Goal: Use online tool/utility: Utilize a website feature to perform a specific function

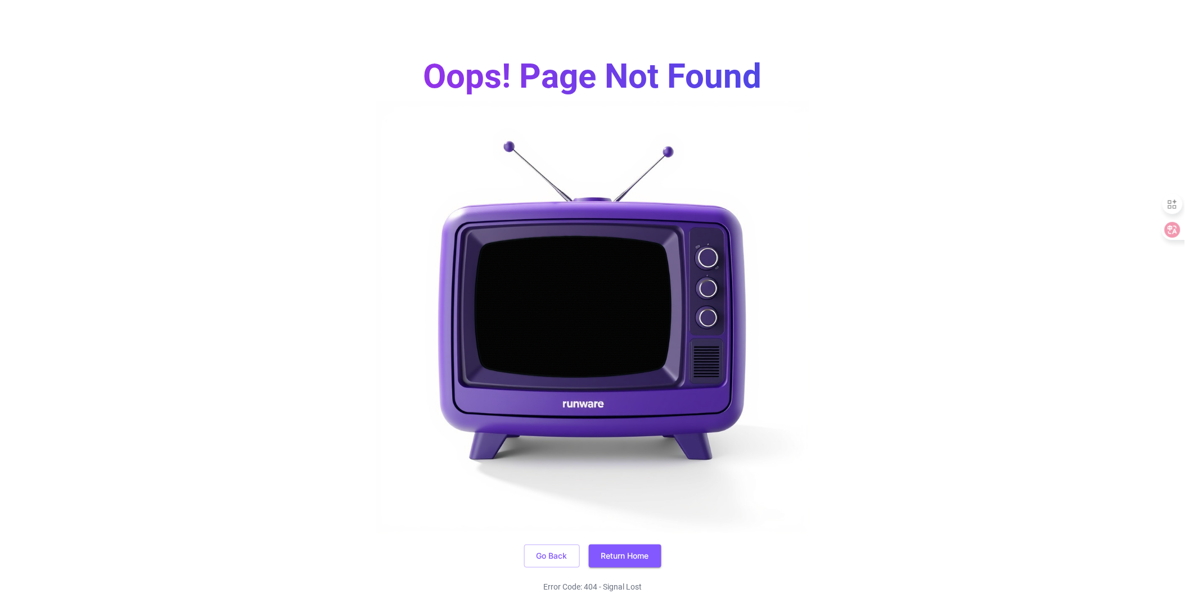
scroll to position [62, 0]
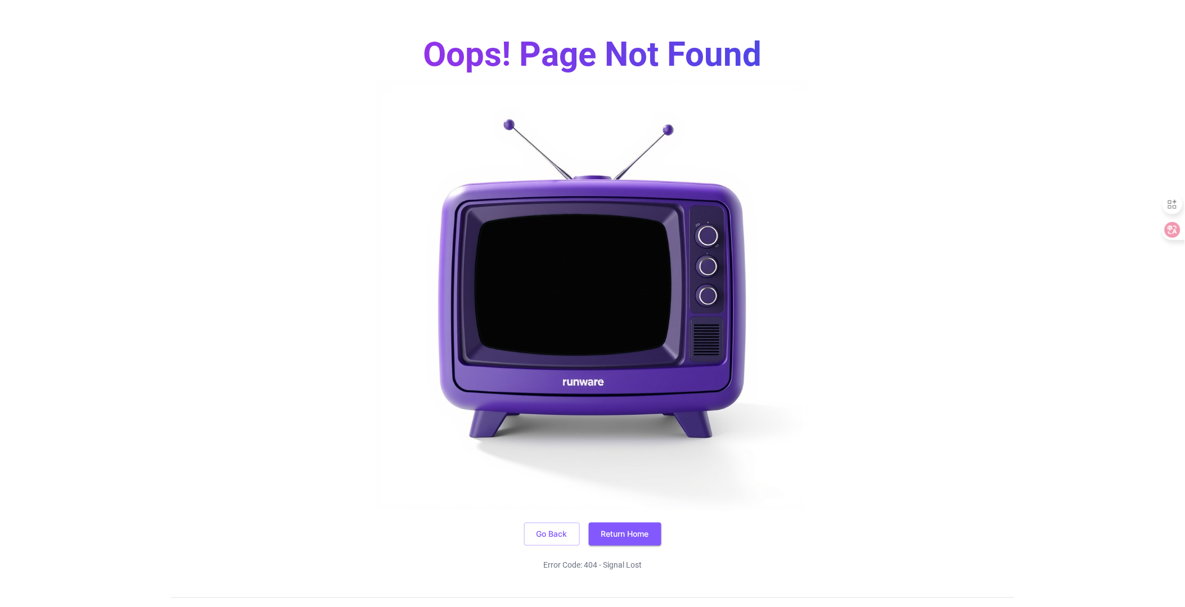
click at [616, 535] on button "Return Home" at bounding box center [625, 534] width 73 height 23
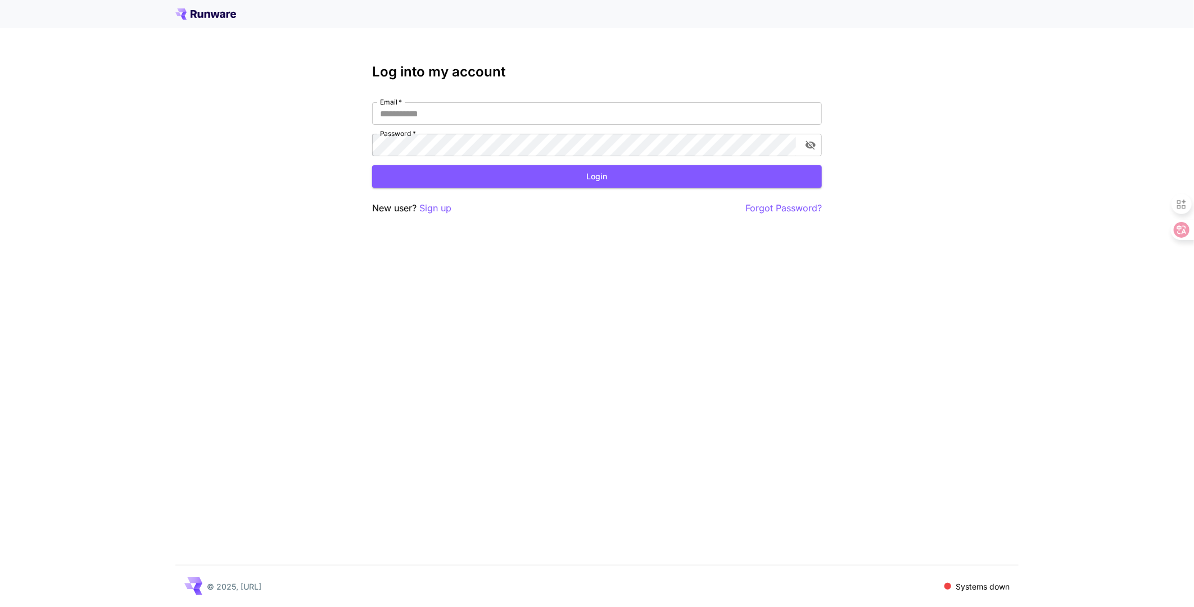
type input "**********"
click at [475, 183] on button "Login" at bounding box center [597, 176] width 450 height 23
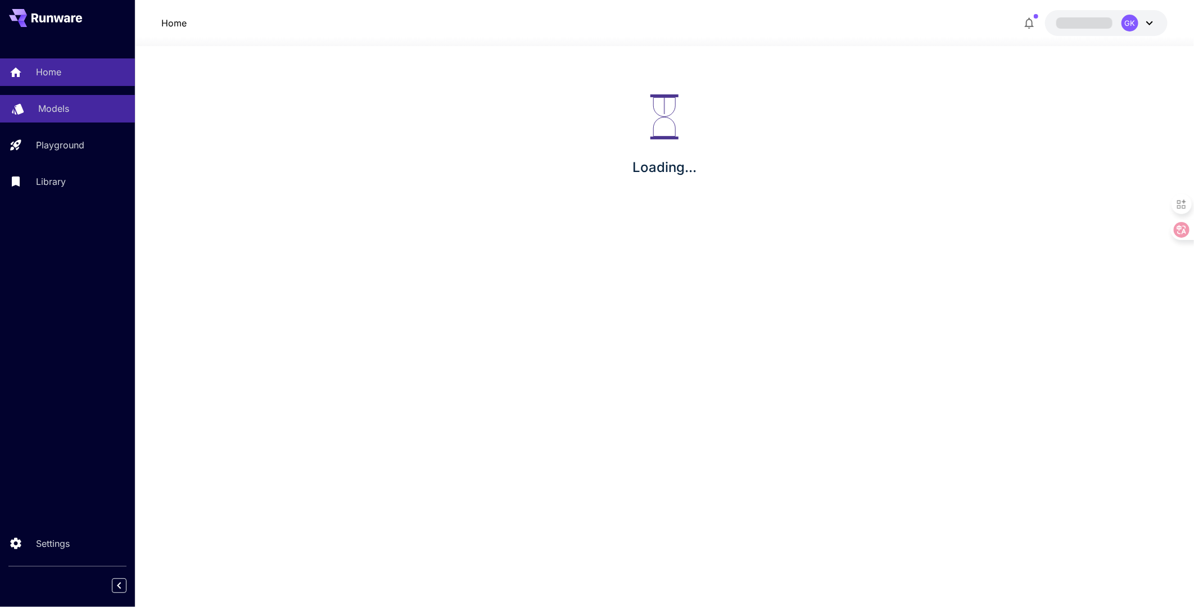
click at [61, 100] on link "Models" at bounding box center [67, 109] width 135 height 28
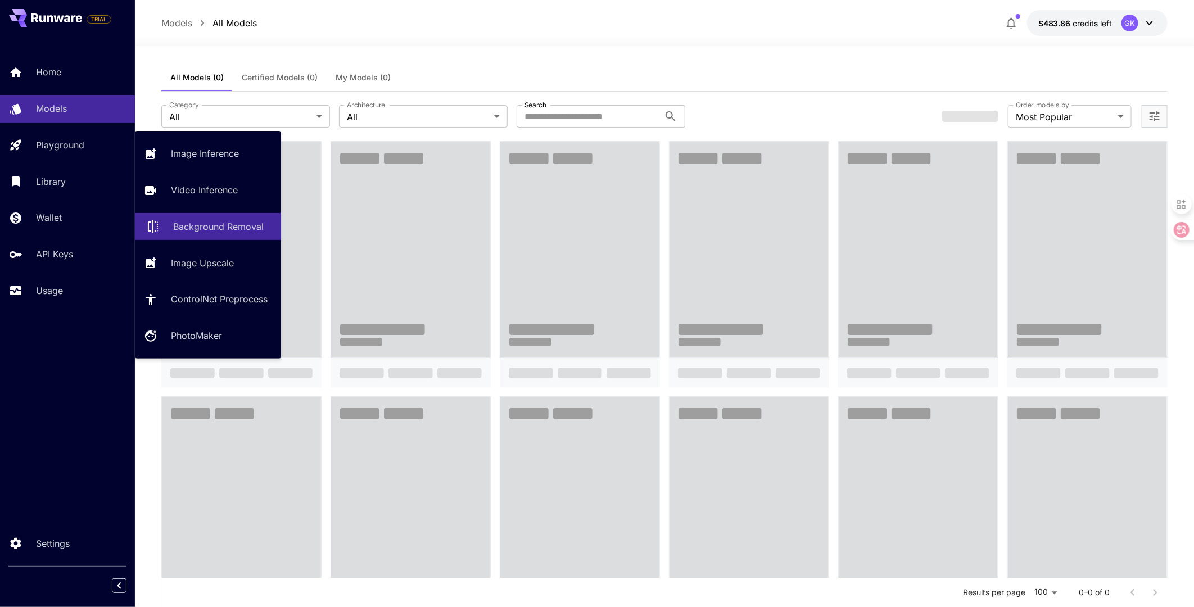
click at [184, 228] on p "Background Removal" at bounding box center [218, 226] width 91 height 13
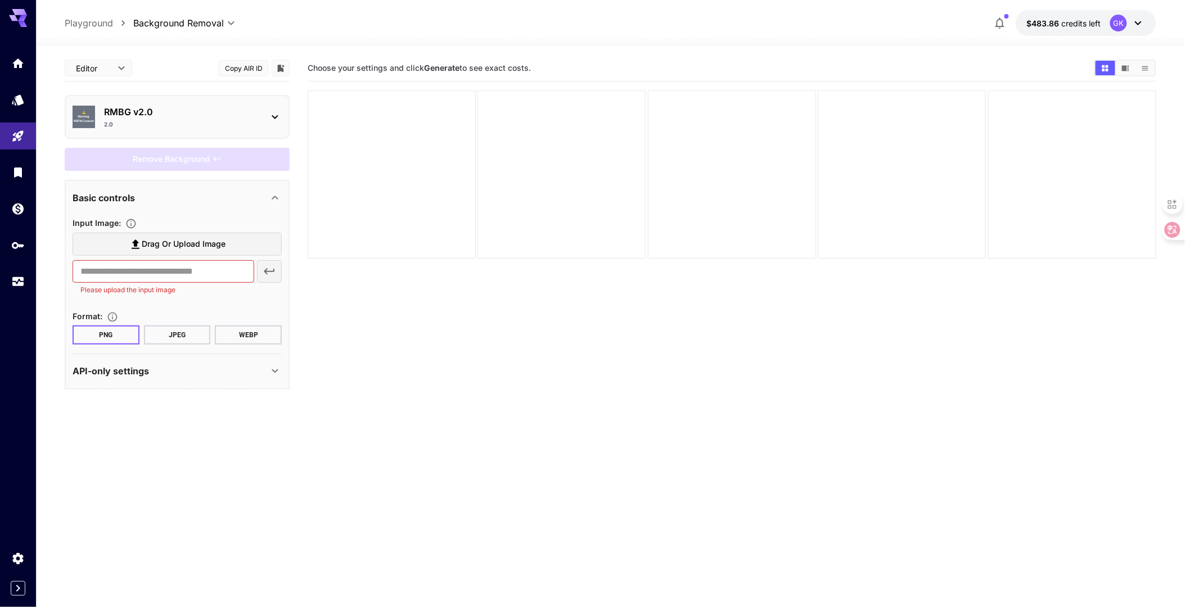
click at [226, 115] on p "RMBG v2.0" at bounding box center [181, 111] width 155 height 13
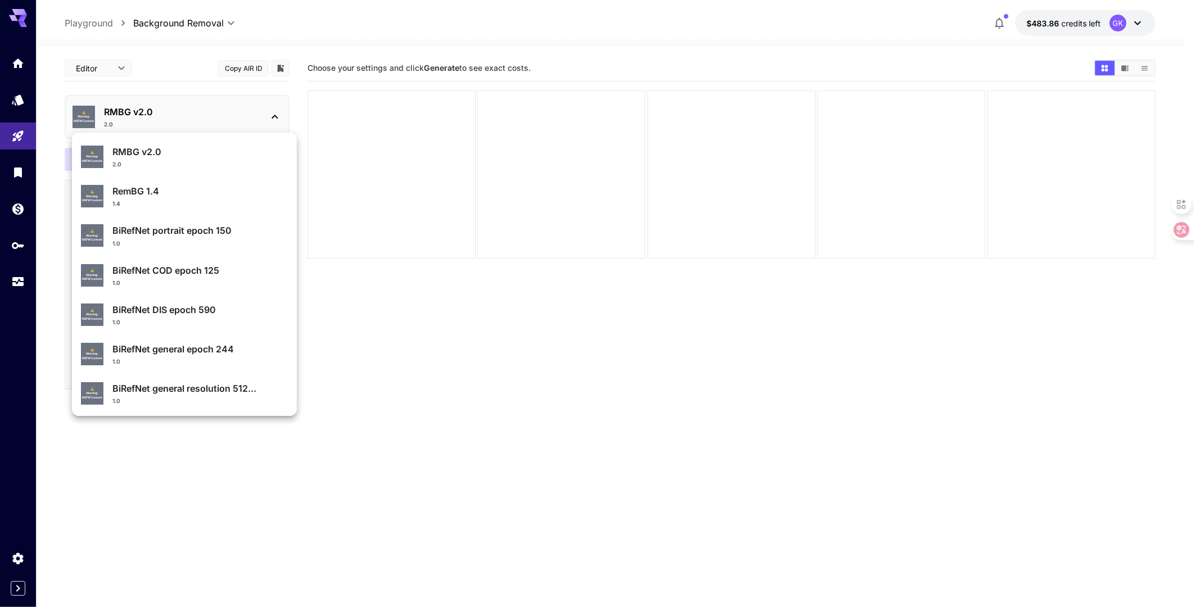
click at [132, 159] on div "RMBG v2.0 2.0" at bounding box center [199, 157] width 175 height 24
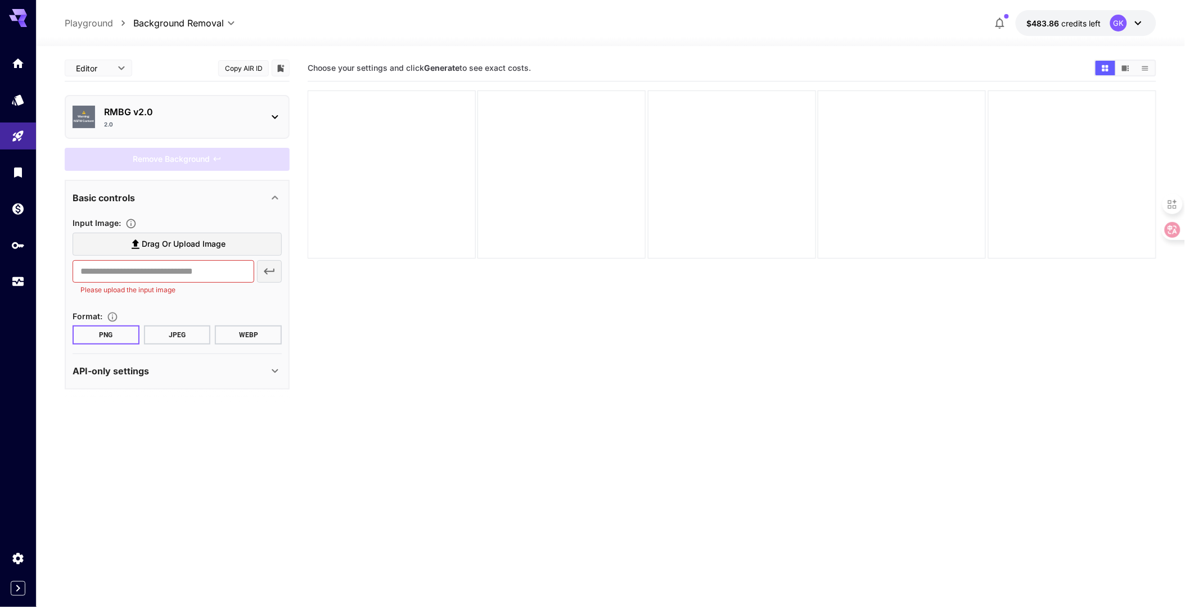
click at [151, 111] on p "RMBG v2.0" at bounding box center [181, 111] width 155 height 13
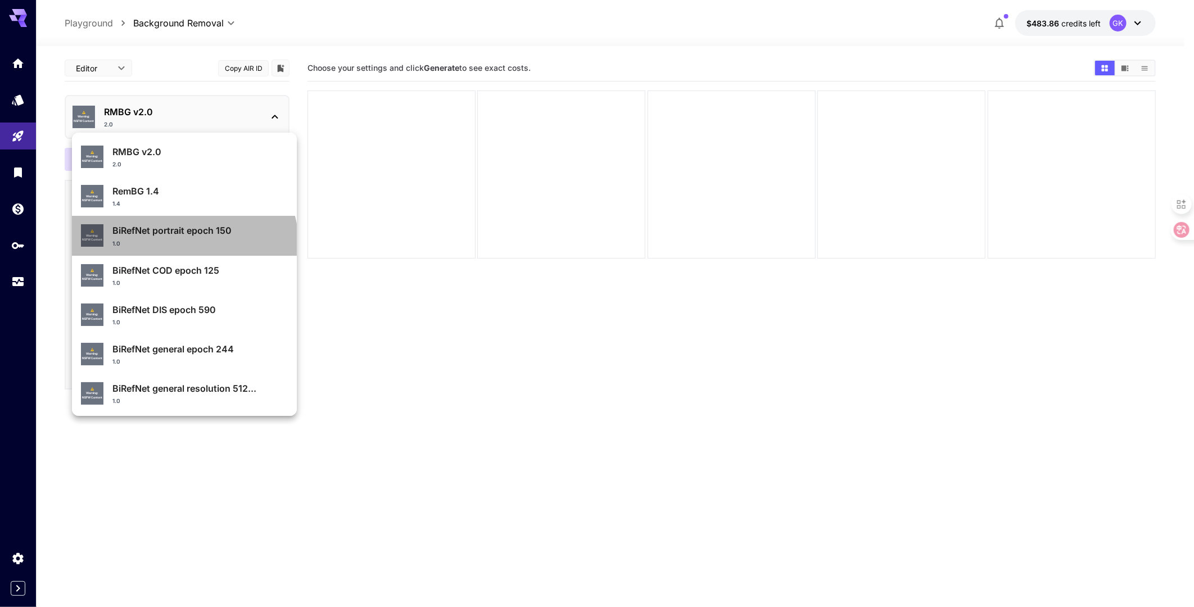
click at [183, 246] on div "1.0" at bounding box center [199, 244] width 175 height 8
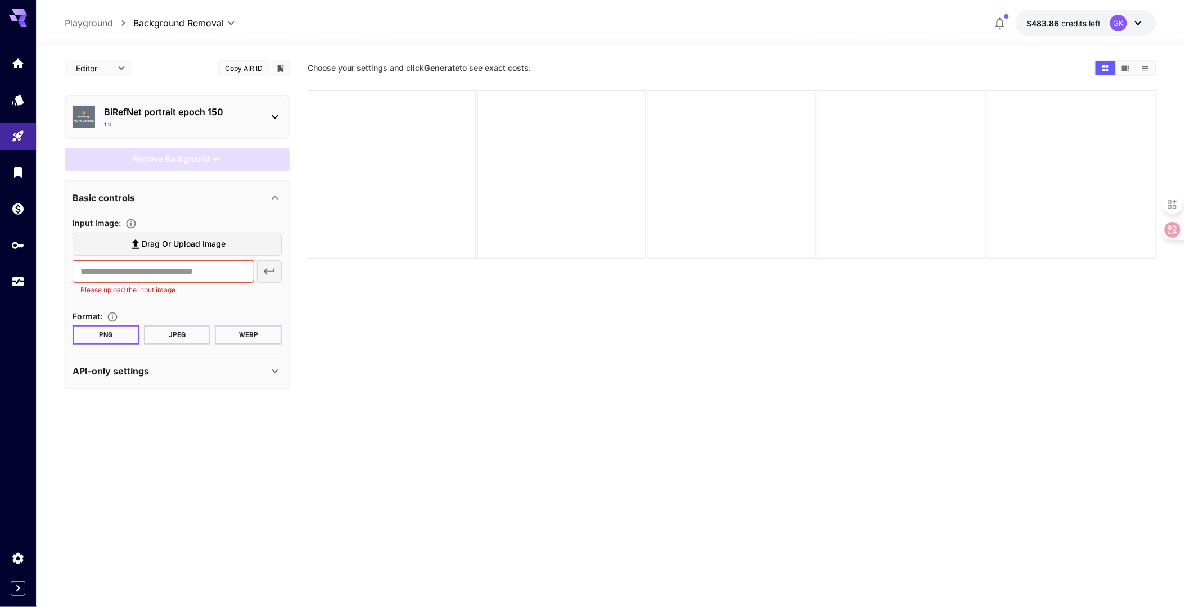
click at [335, 360] on section "Choose your settings and click Generate to see exact costs." at bounding box center [732, 358] width 849 height 607
click at [171, 111] on p "BiRefNet portrait epoch 150" at bounding box center [181, 111] width 155 height 13
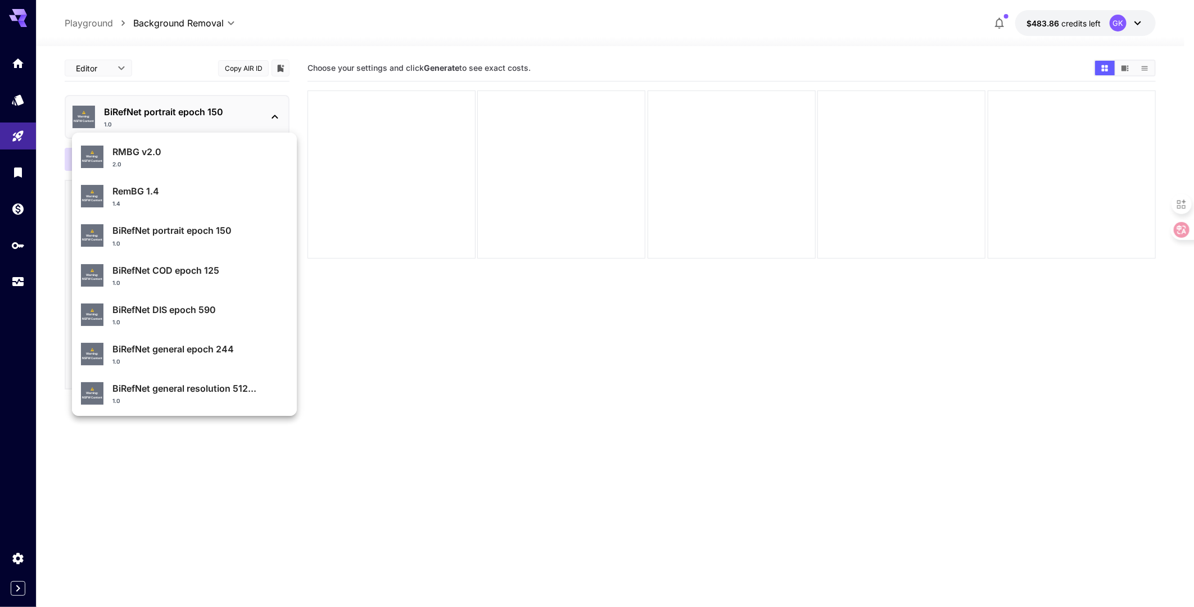
click at [227, 64] on div at bounding box center [597, 303] width 1194 height 607
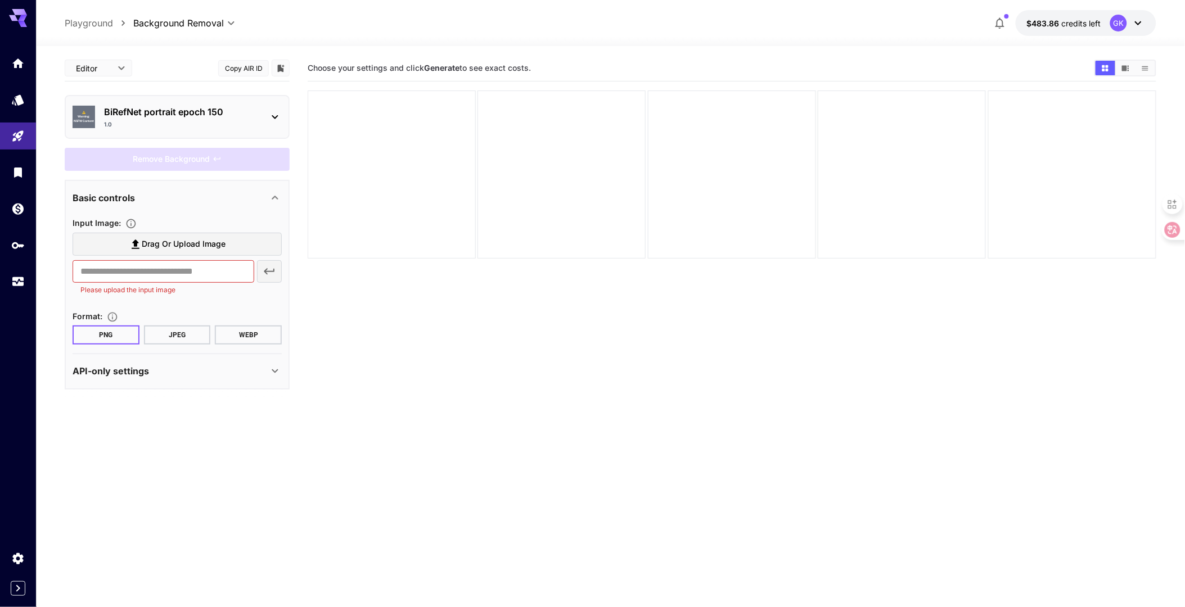
click at [244, 65] on button "Copy AIR ID" at bounding box center [243, 68] width 51 height 16
click at [381, 427] on section "Choose your settings and click Generate to see exact costs." at bounding box center [732, 358] width 849 height 607
click at [177, 109] on p "BiRefNet portrait epoch 150" at bounding box center [181, 111] width 155 height 13
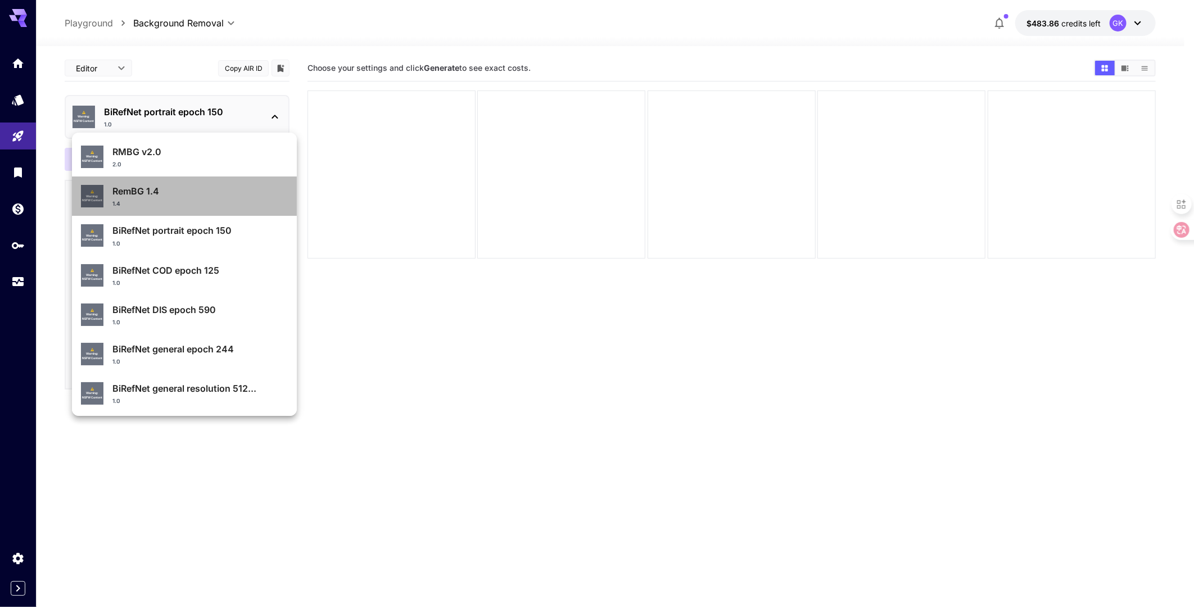
click at [189, 186] on p "RemBG 1.4" at bounding box center [199, 190] width 175 height 13
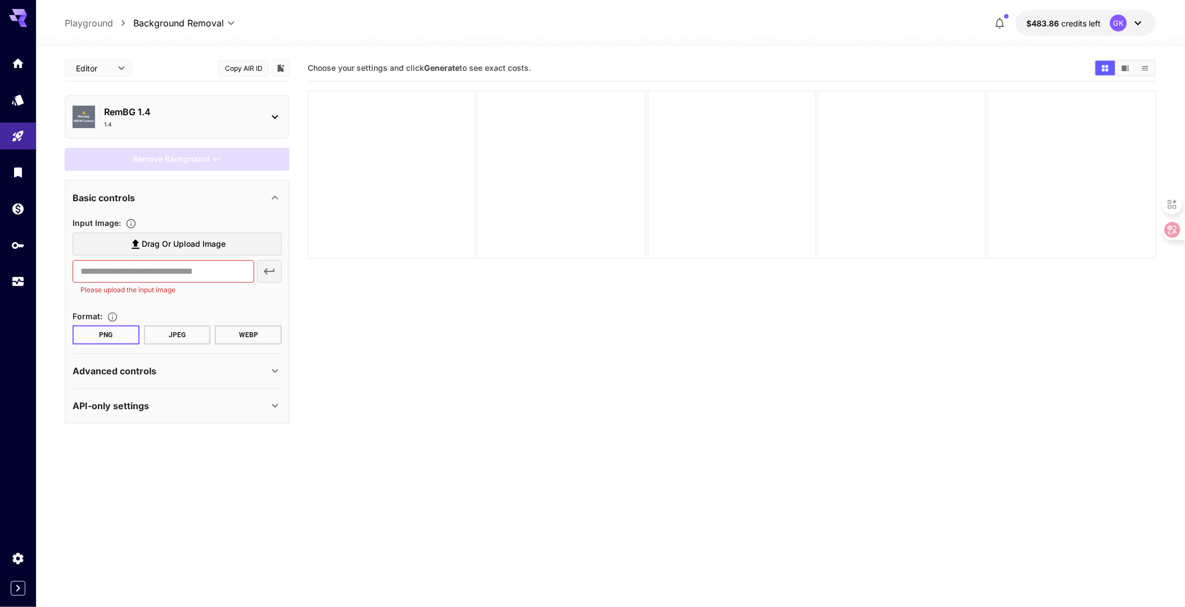
click at [251, 66] on button "Copy AIR ID" at bounding box center [243, 68] width 51 height 16
click at [127, 127] on div "⚠️ Warning: NSFW Content RemBG 1.4 1.4" at bounding box center [177, 117] width 209 height 33
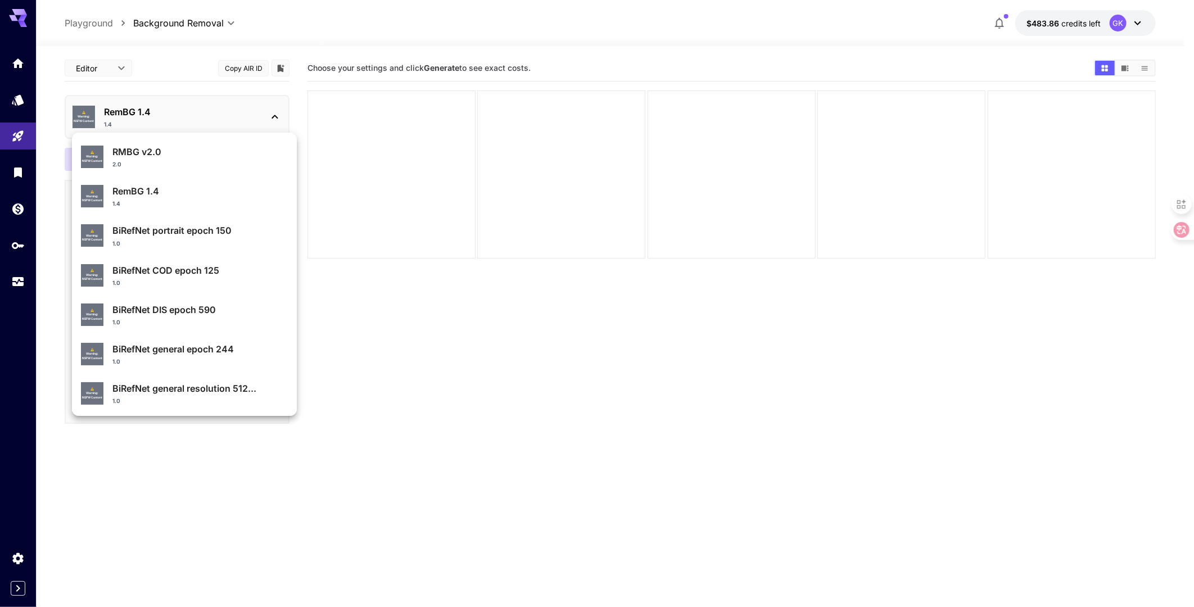
click at [138, 150] on p "RMBG v2.0" at bounding box center [199, 151] width 175 height 13
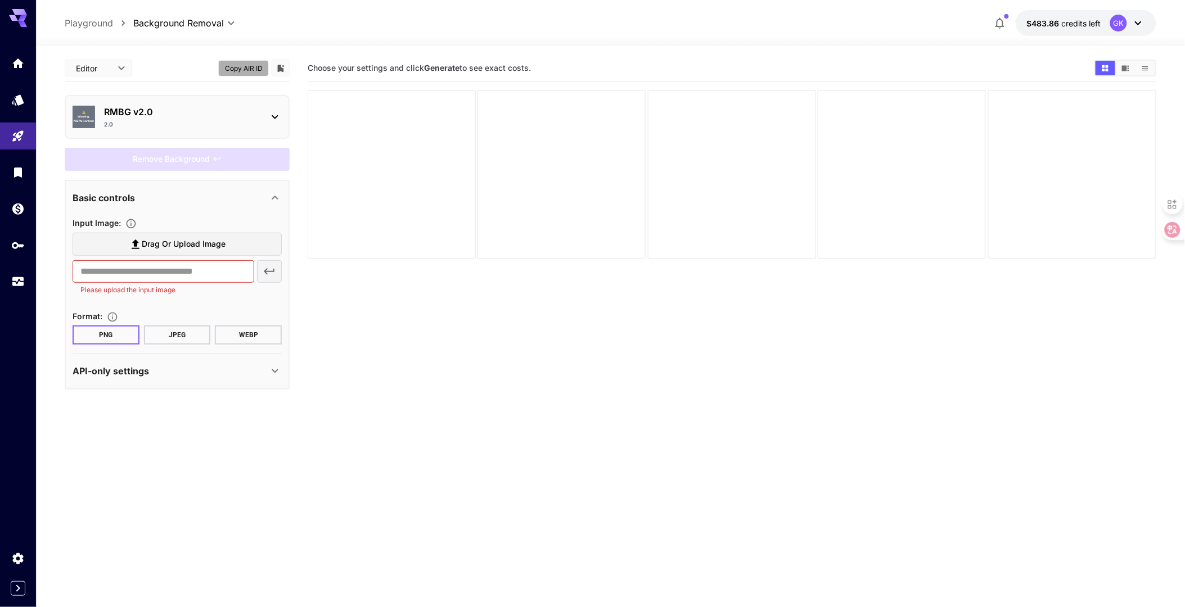
click at [237, 69] on button "Copy AIR ID" at bounding box center [243, 68] width 51 height 16
click at [123, 102] on div "⚠️ Warning: NSFW Content RMBG v2.0 2.0" at bounding box center [177, 117] width 209 height 33
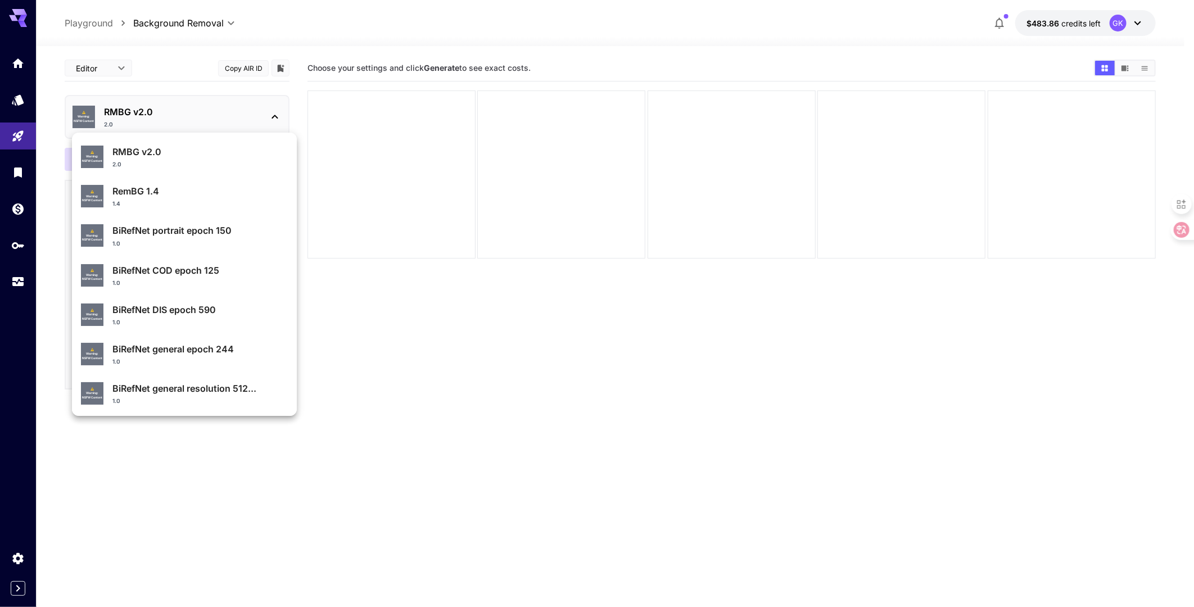
click at [159, 193] on p "RemBG 1.4" at bounding box center [199, 190] width 175 height 13
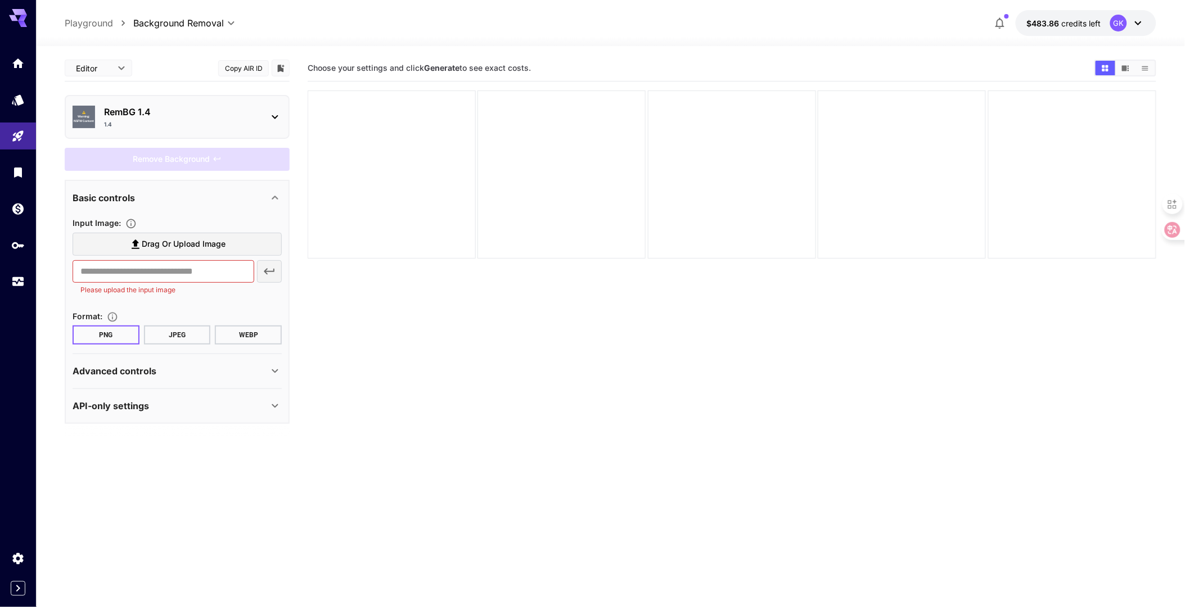
click at [250, 65] on button "Copy AIR ID" at bounding box center [243, 68] width 51 height 16
click at [111, 110] on p "RemBG 1.4" at bounding box center [181, 111] width 155 height 13
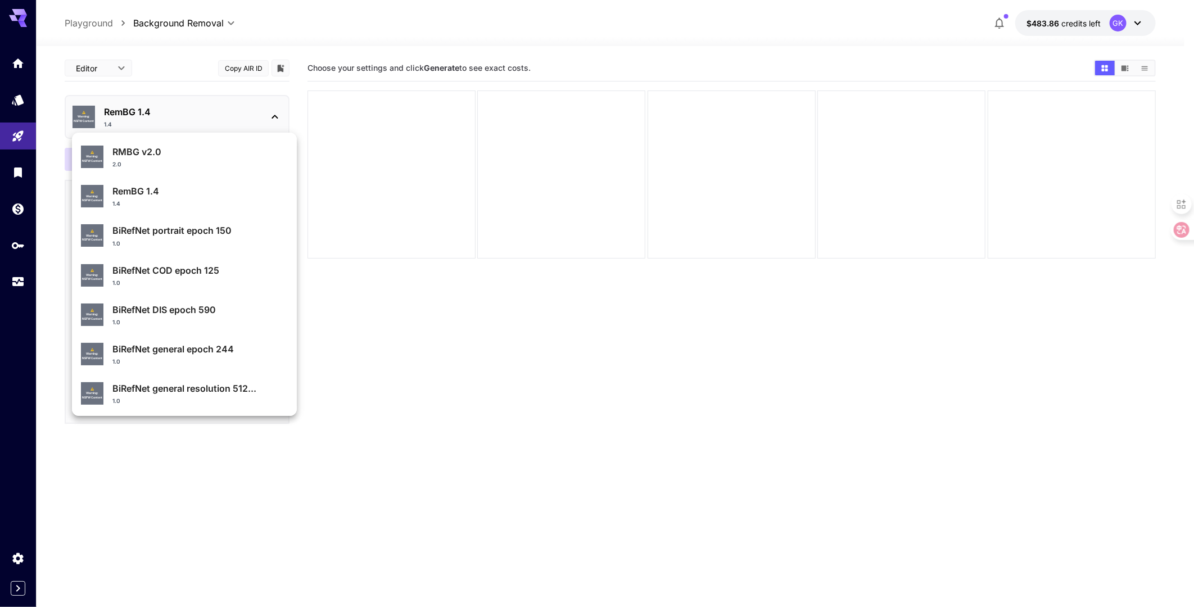
click at [135, 229] on p "BiRefNet portrait epoch 150" at bounding box center [199, 230] width 175 height 13
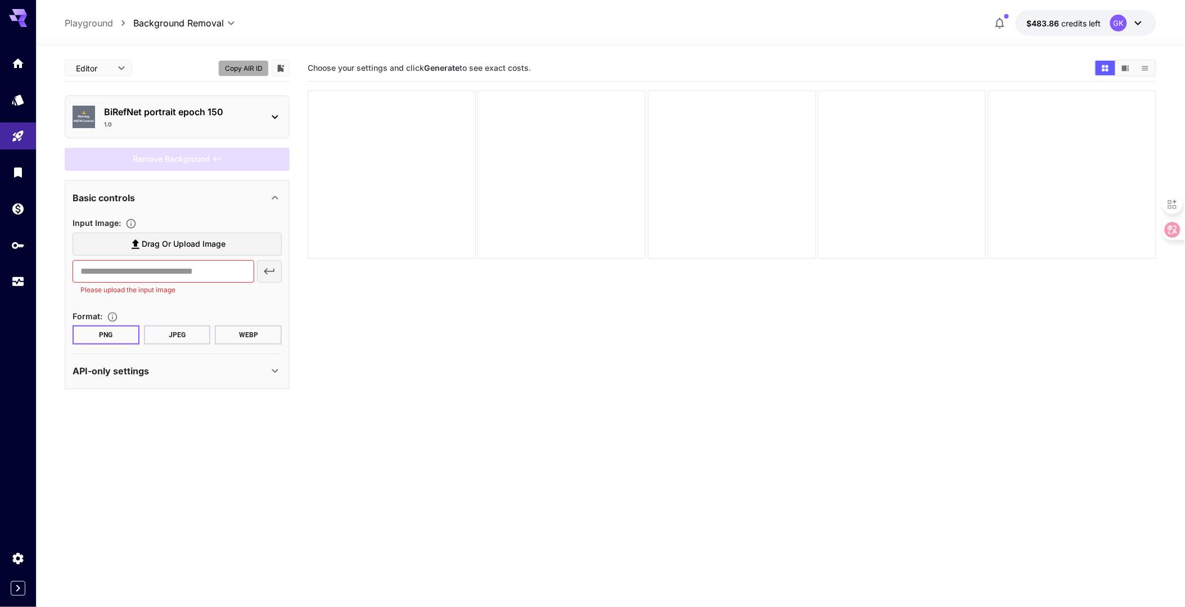
click at [249, 67] on button "Copy AIR ID" at bounding box center [243, 68] width 51 height 16
click at [160, 122] on div "1.0" at bounding box center [181, 124] width 155 height 8
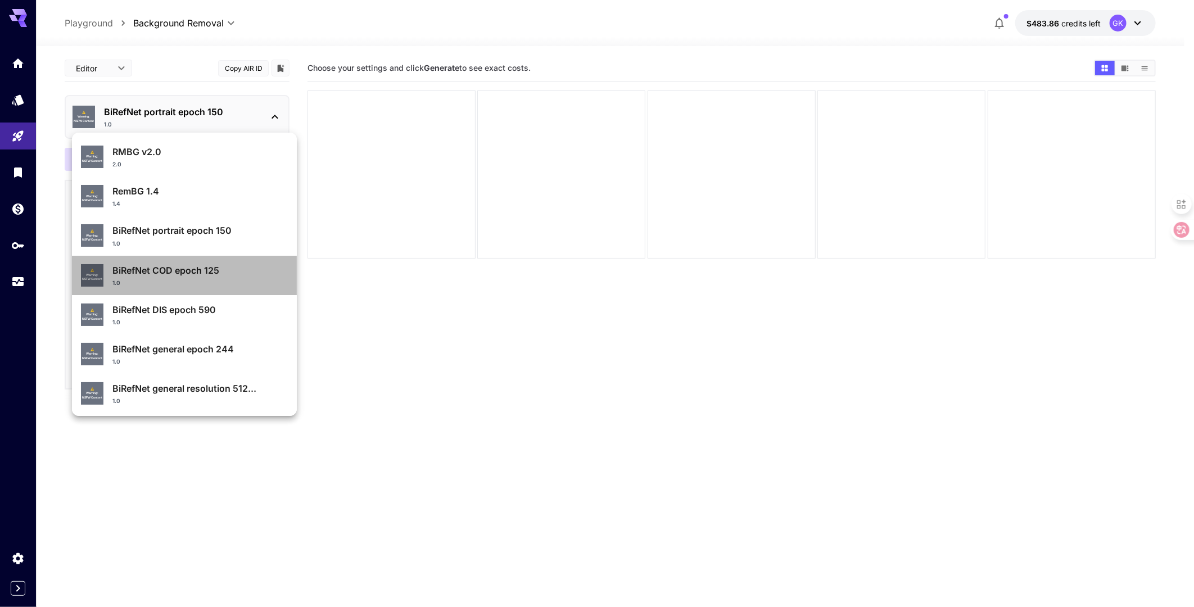
click at [188, 260] on div "⚠️ Warning: NSFW Content BiRefNet COD epoch 125 1.0" at bounding box center [184, 275] width 207 height 33
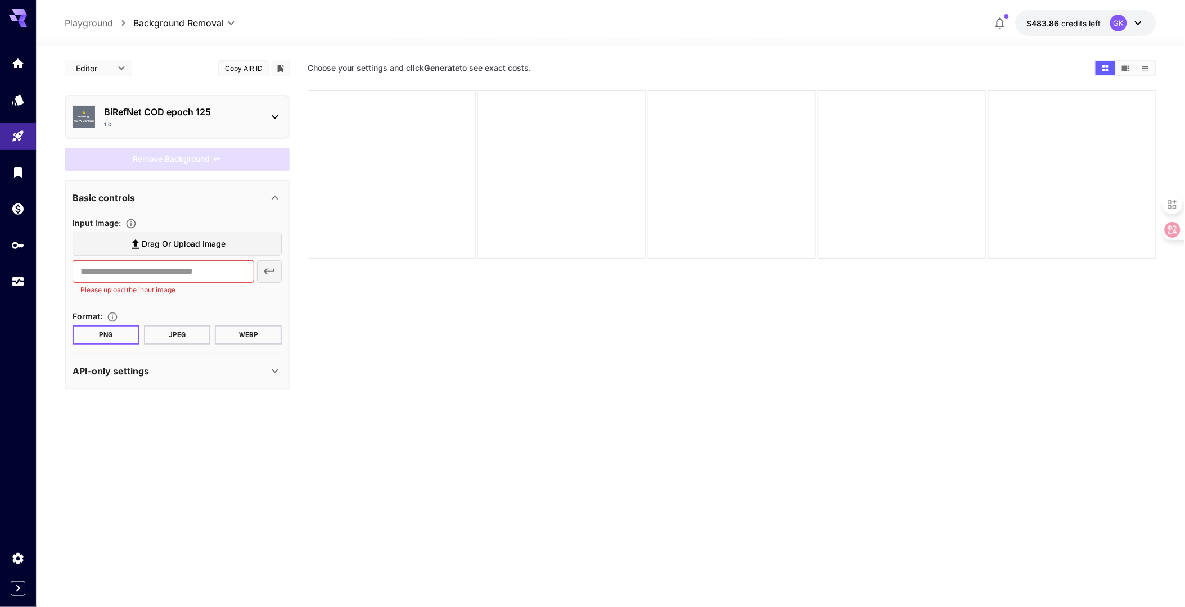
click at [233, 72] on button "Copy AIR ID" at bounding box center [243, 68] width 51 height 16
click at [212, 120] on div "1.0" at bounding box center [181, 124] width 155 height 8
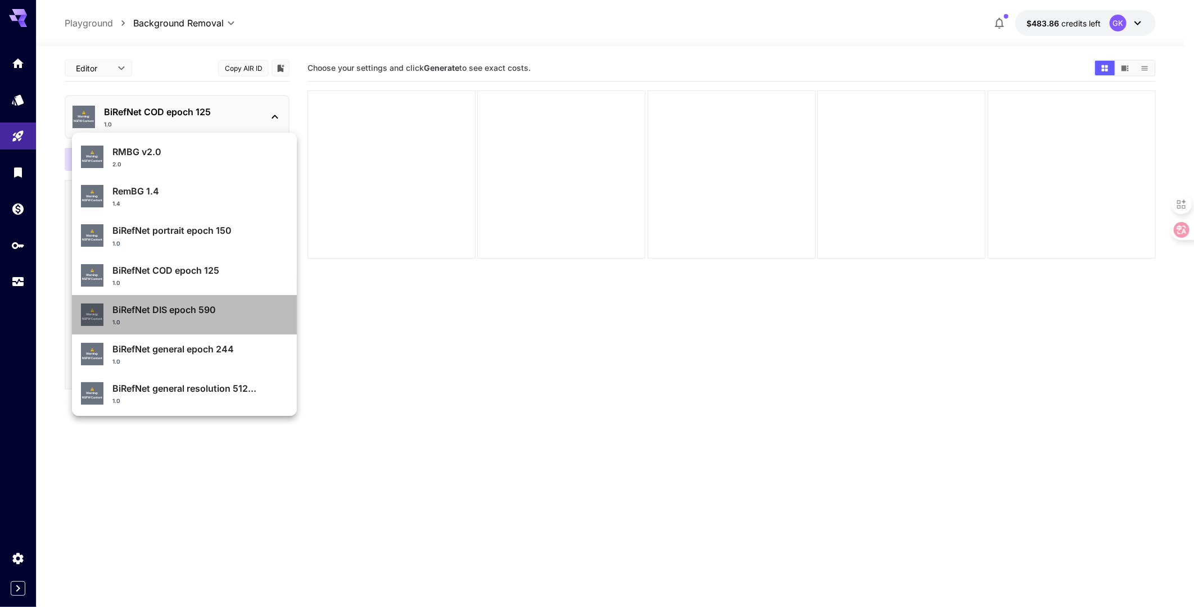
click at [229, 314] on p "BiRefNet DIS epoch 590" at bounding box center [199, 309] width 175 height 13
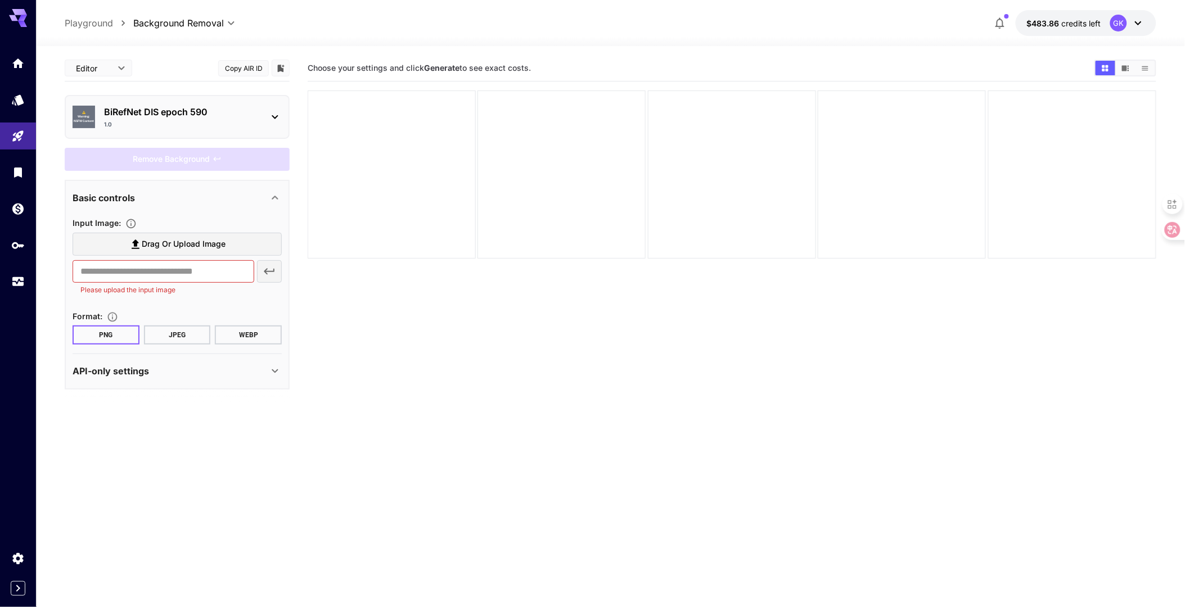
click at [243, 66] on button "Copy AIR ID" at bounding box center [243, 68] width 51 height 16
click at [120, 119] on div "BiRefNet DIS epoch 590 1.0" at bounding box center [181, 117] width 155 height 24
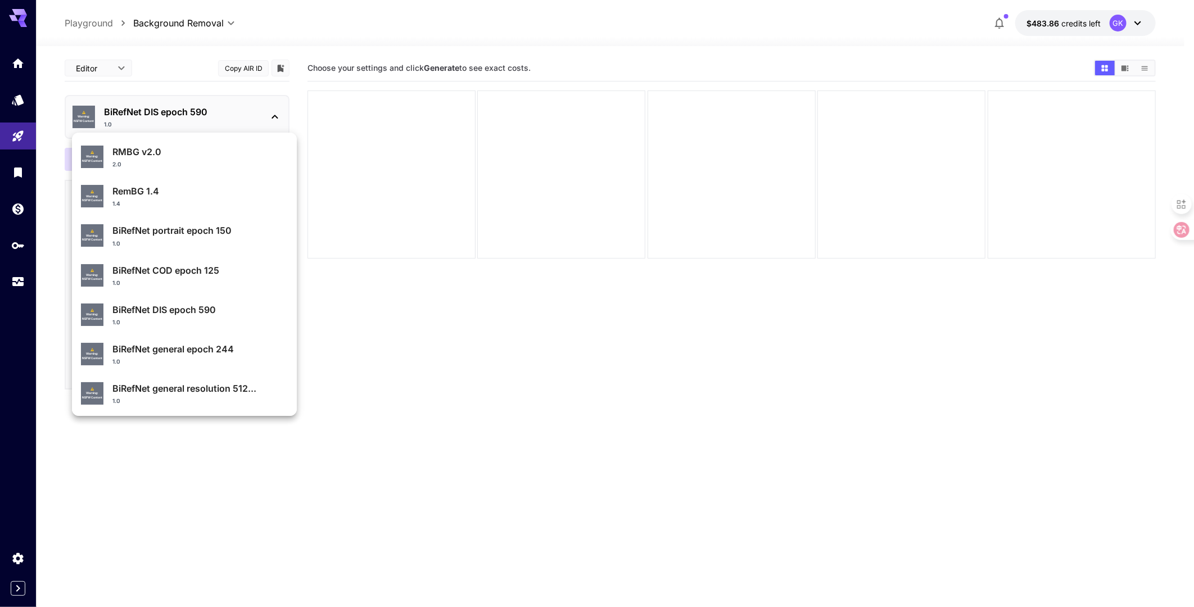
click at [224, 356] on div "BiRefNet general epoch 244 1.0" at bounding box center [199, 354] width 175 height 24
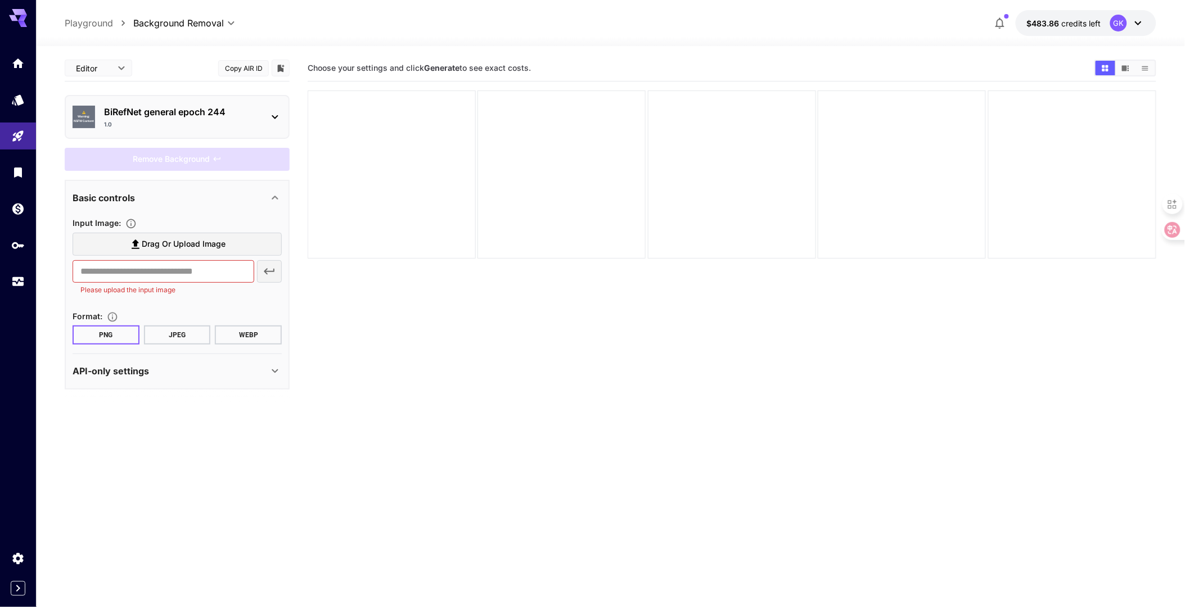
click at [233, 70] on button "Copy AIR ID" at bounding box center [243, 68] width 51 height 16
click at [192, 120] on div "1.0" at bounding box center [181, 124] width 155 height 8
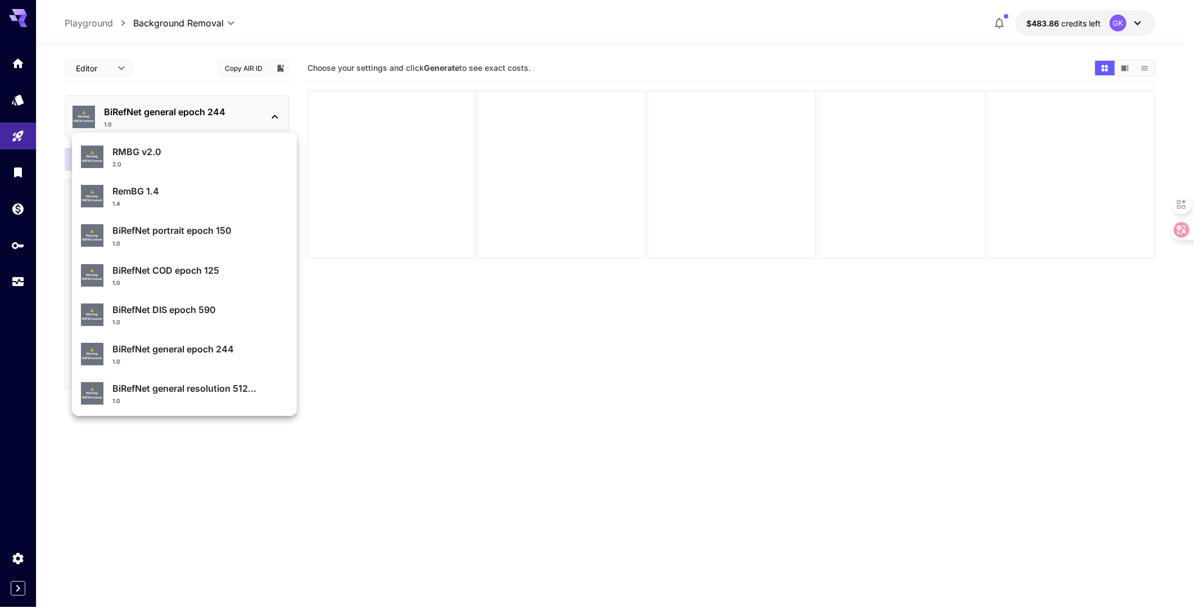
click at [408, 354] on div at bounding box center [597, 303] width 1194 height 607
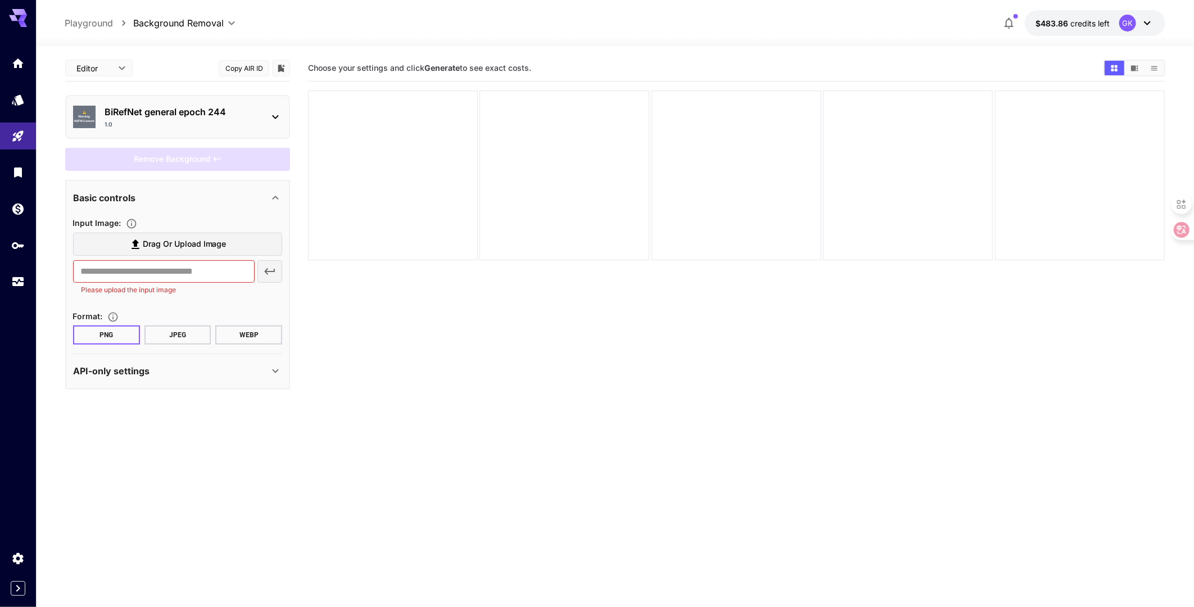
click at [107, 60] on body "**********" at bounding box center [597, 348] width 1194 height 696
click at [100, 71] on div at bounding box center [597, 303] width 1194 height 607
click at [100, 71] on body "**********" at bounding box center [592, 348] width 1185 height 696
click at [103, 105] on span "JSON" at bounding box center [98, 111] width 49 height 13
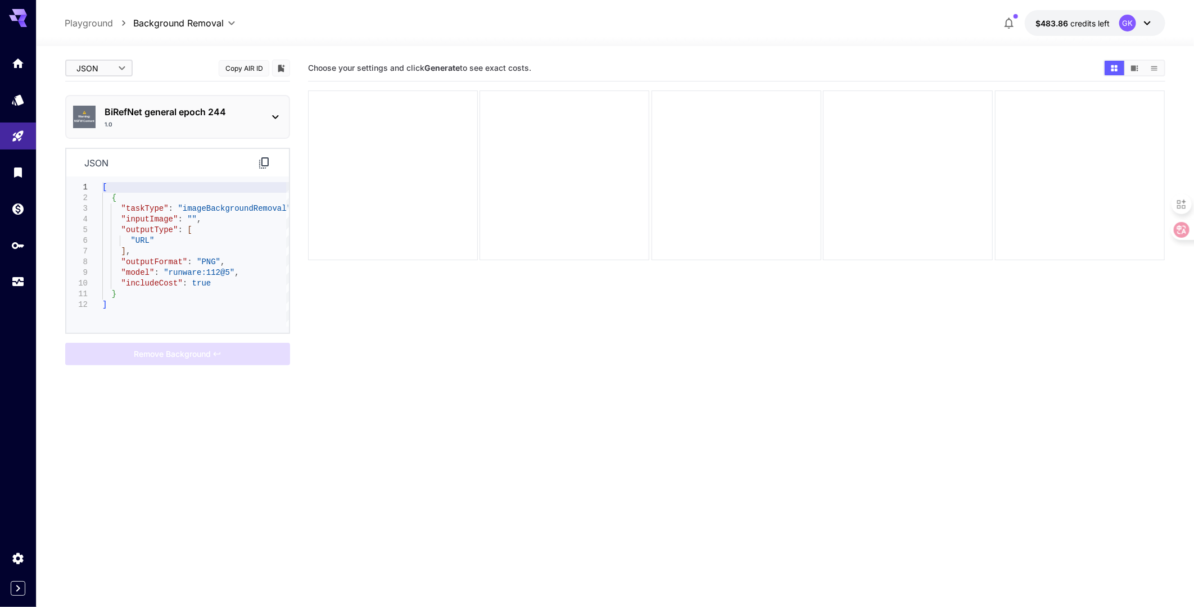
click at [102, 65] on body "**********" at bounding box center [597, 348] width 1194 height 696
click at [110, 136] on span "cURL" at bounding box center [98, 131] width 49 height 13
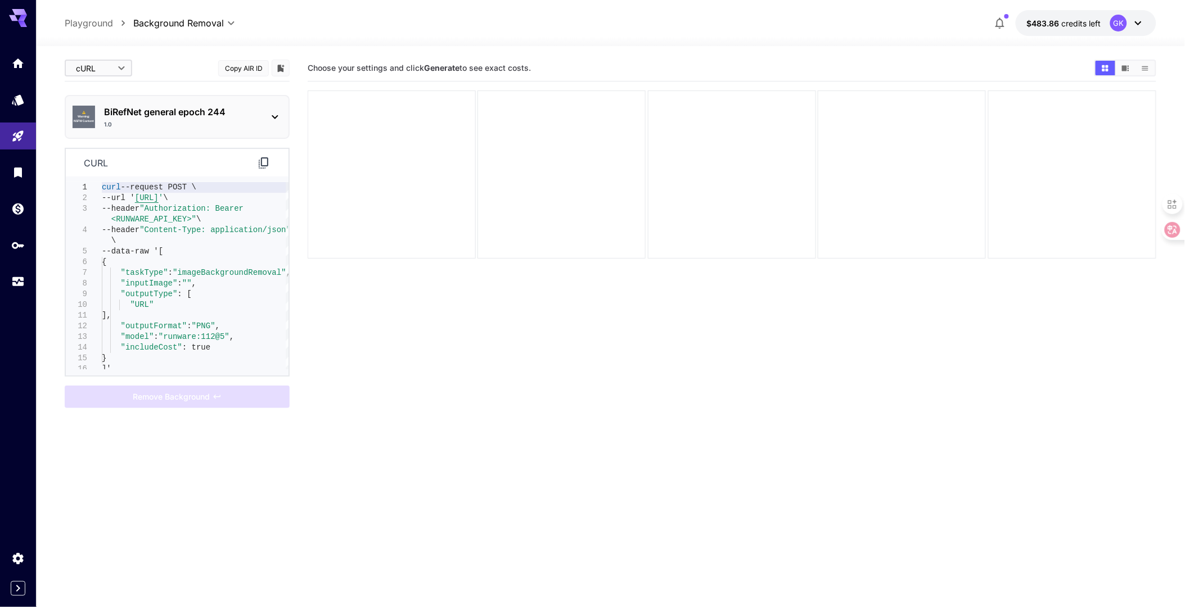
click at [102, 69] on body "**********" at bounding box center [592, 348] width 1185 height 696
click at [110, 87] on span "Editor" at bounding box center [98, 90] width 49 height 13
type input "****"
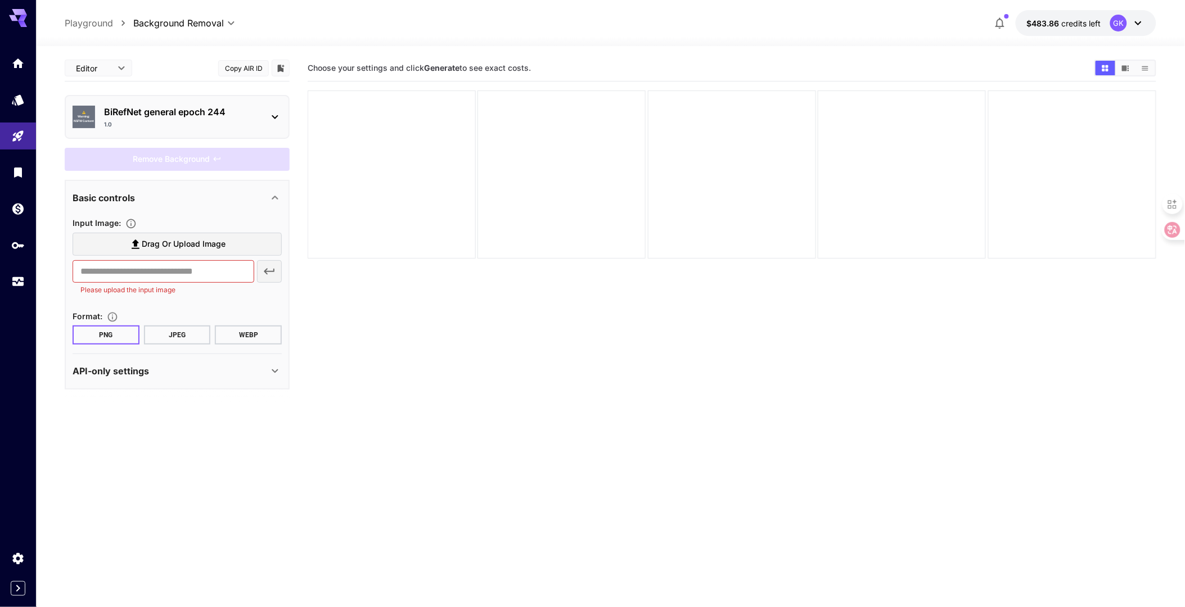
click at [461, 421] on section "Choose your settings and click Generate to see exact costs." at bounding box center [732, 358] width 849 height 607
click at [218, 109] on p "BiRefNet general epoch 244" at bounding box center [181, 111] width 155 height 13
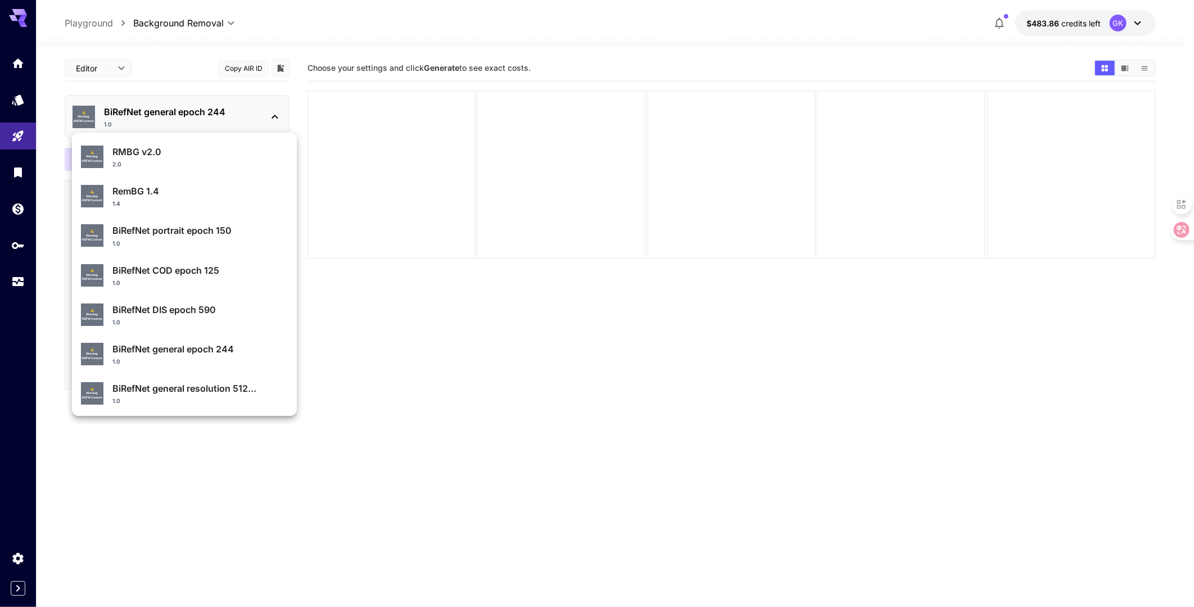
click at [196, 143] on div "⚠️ Warning: NSFW Content RMBG v2.0 2.0" at bounding box center [184, 157] width 207 height 33
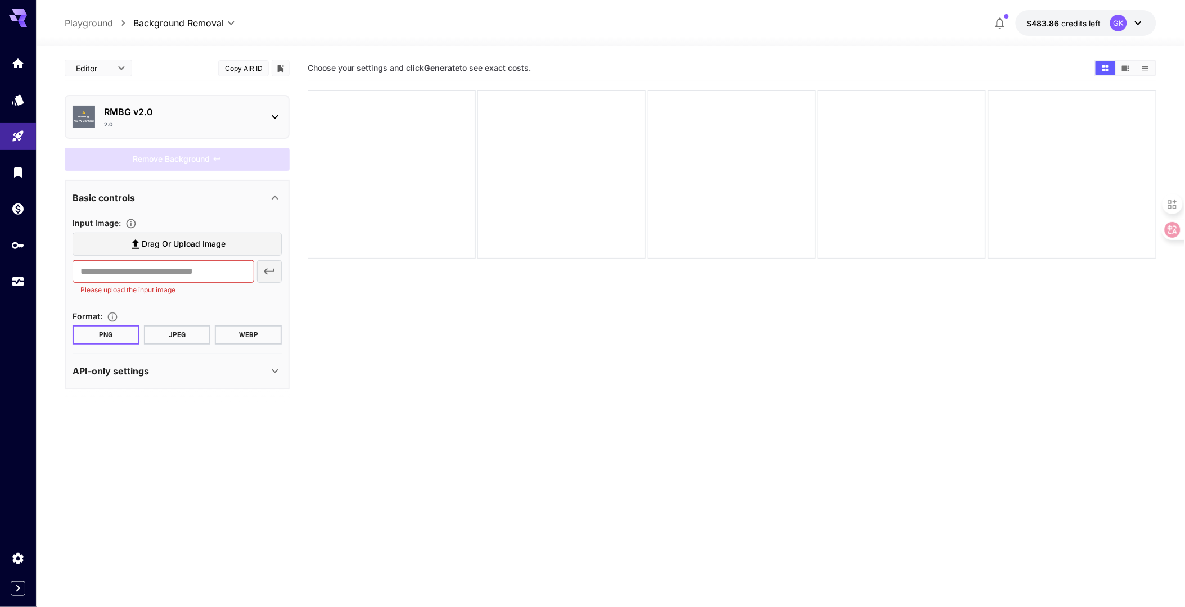
click at [235, 69] on button "Copy AIR ID" at bounding box center [243, 68] width 51 height 16
click at [154, 109] on p "RMBG v2.0" at bounding box center [181, 111] width 155 height 13
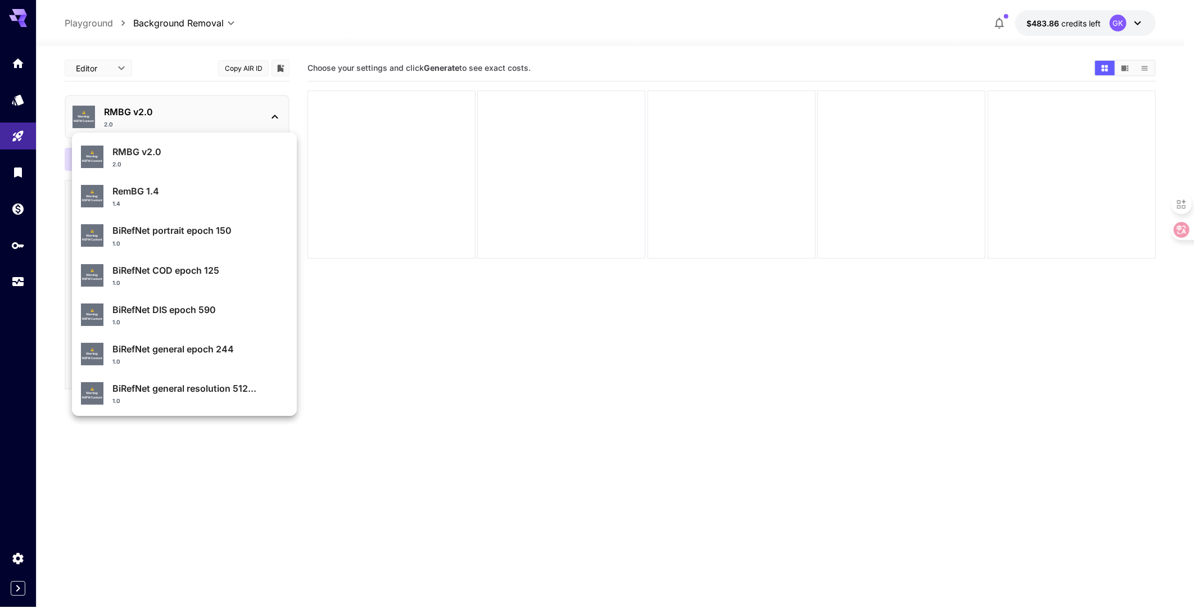
click at [165, 190] on p "RemBG 1.4" at bounding box center [199, 190] width 175 height 13
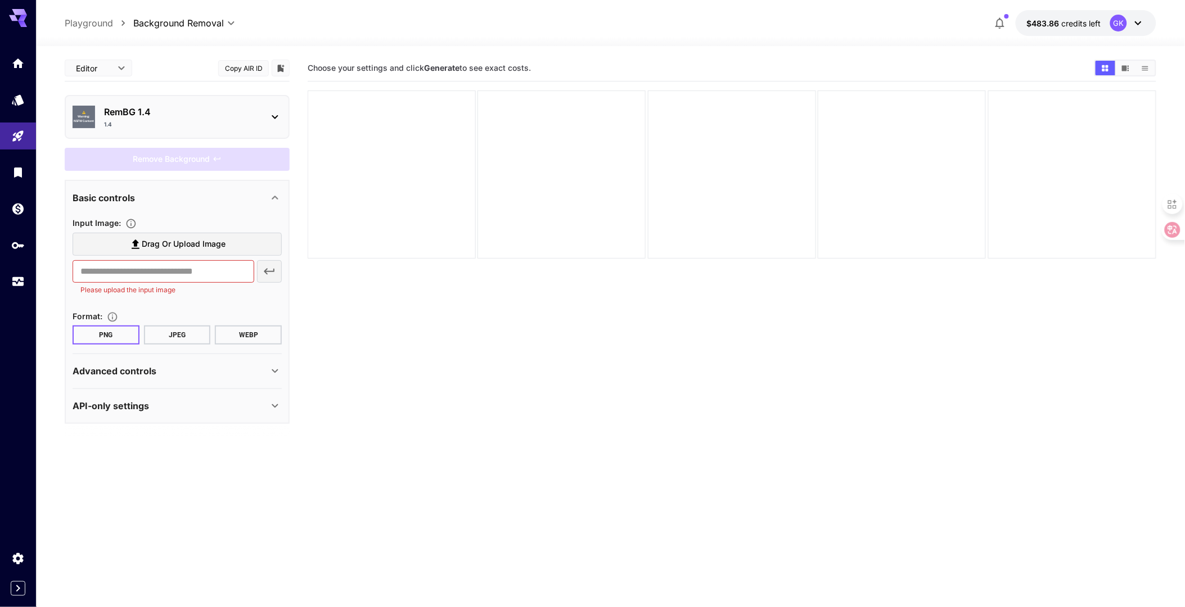
click at [242, 63] on button "Copy AIR ID" at bounding box center [243, 68] width 51 height 16
click at [204, 117] on div "RemBG 1.4 1.4" at bounding box center [181, 117] width 155 height 24
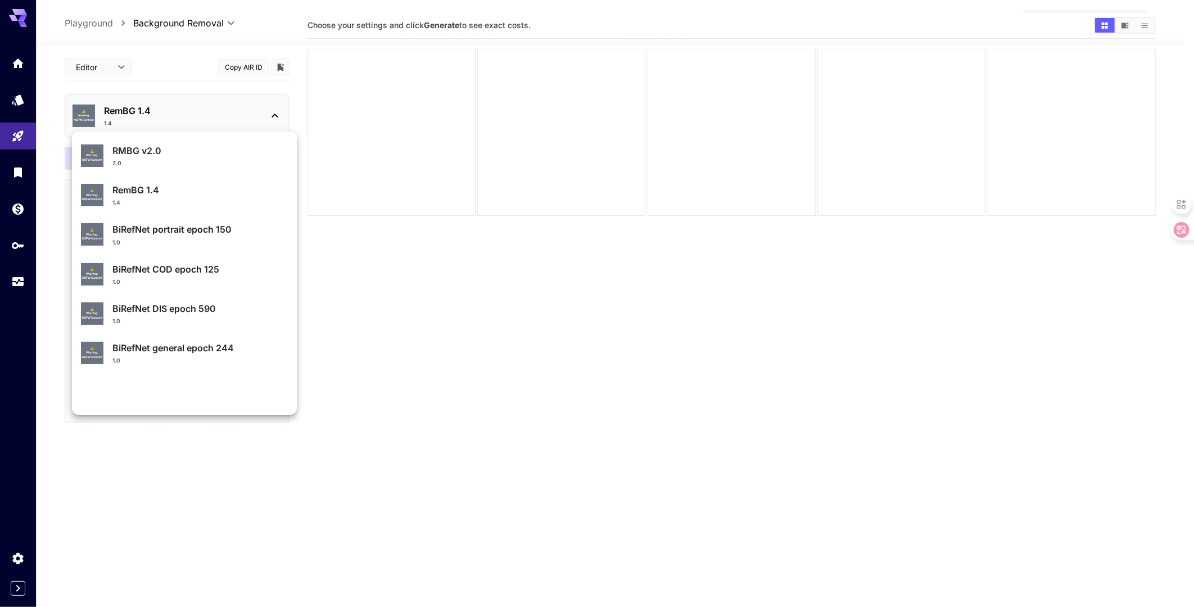
scroll to position [62, 0]
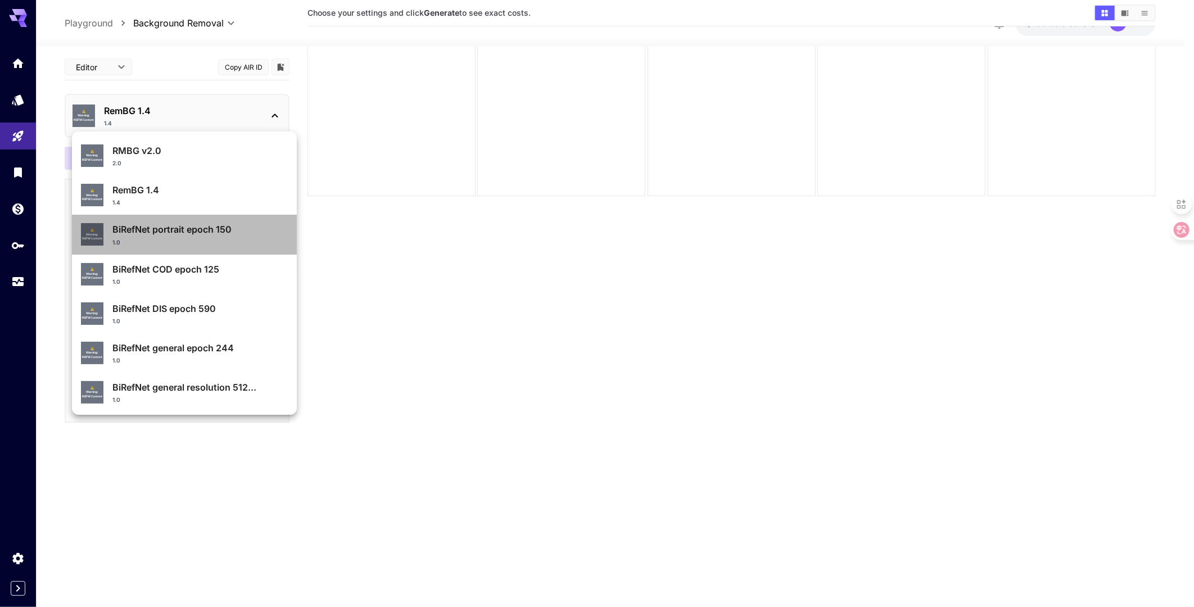
click at [197, 240] on div "1.0" at bounding box center [199, 242] width 175 height 8
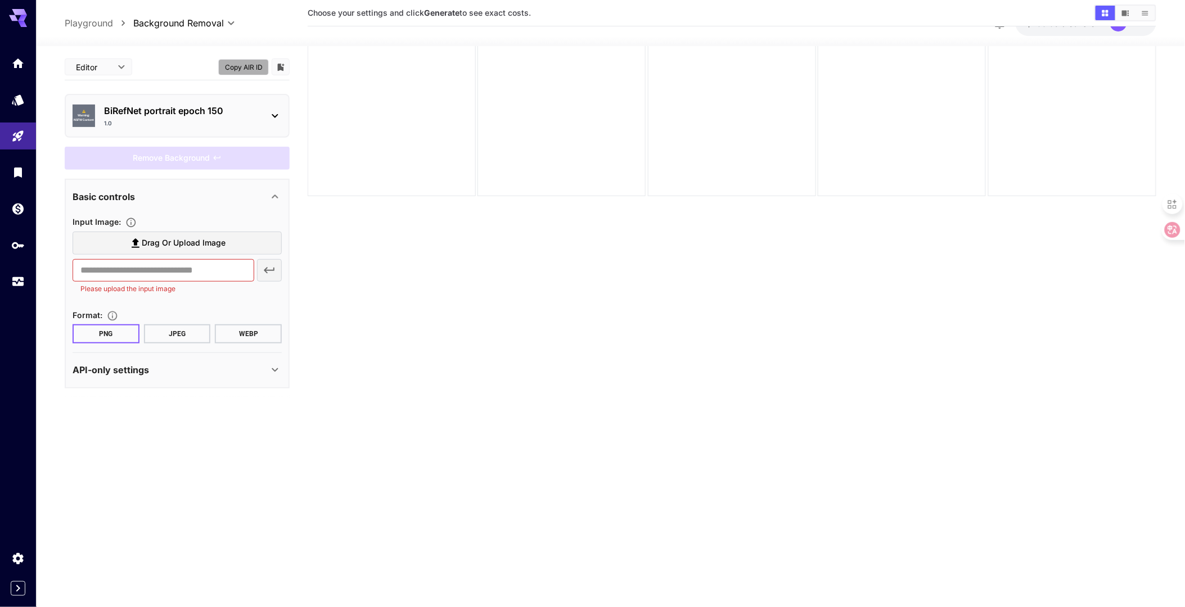
click at [240, 64] on button "Copy AIR ID" at bounding box center [243, 67] width 51 height 16
click at [212, 125] on div "1.0" at bounding box center [181, 123] width 155 height 8
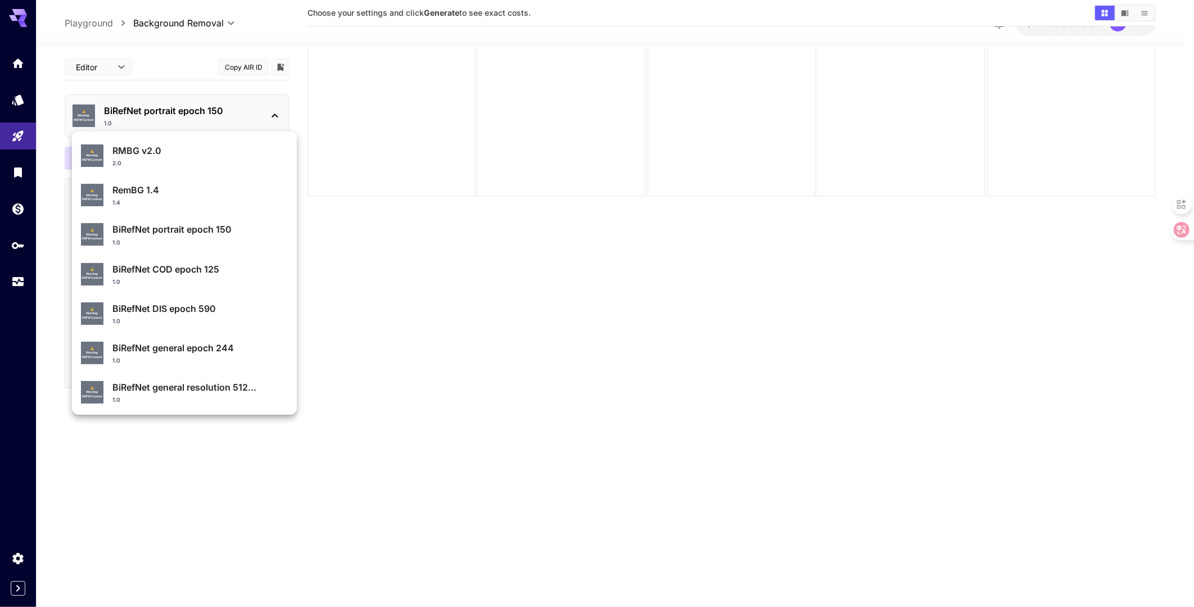
click at [193, 274] on p "BiRefNet COD epoch 125" at bounding box center [199, 269] width 175 height 13
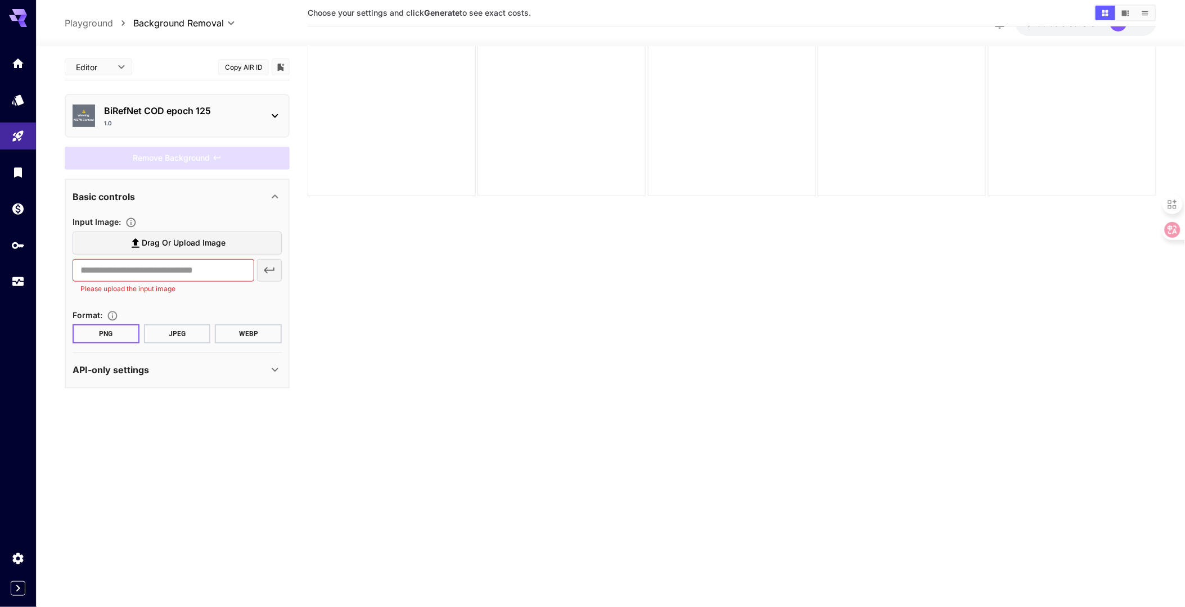
click at [247, 64] on button "Copy AIR ID" at bounding box center [243, 67] width 51 height 16
click at [188, 129] on div "⚠️ Warning: NSFW Content BiRefNet COD epoch 125 1.0" at bounding box center [177, 116] width 209 height 33
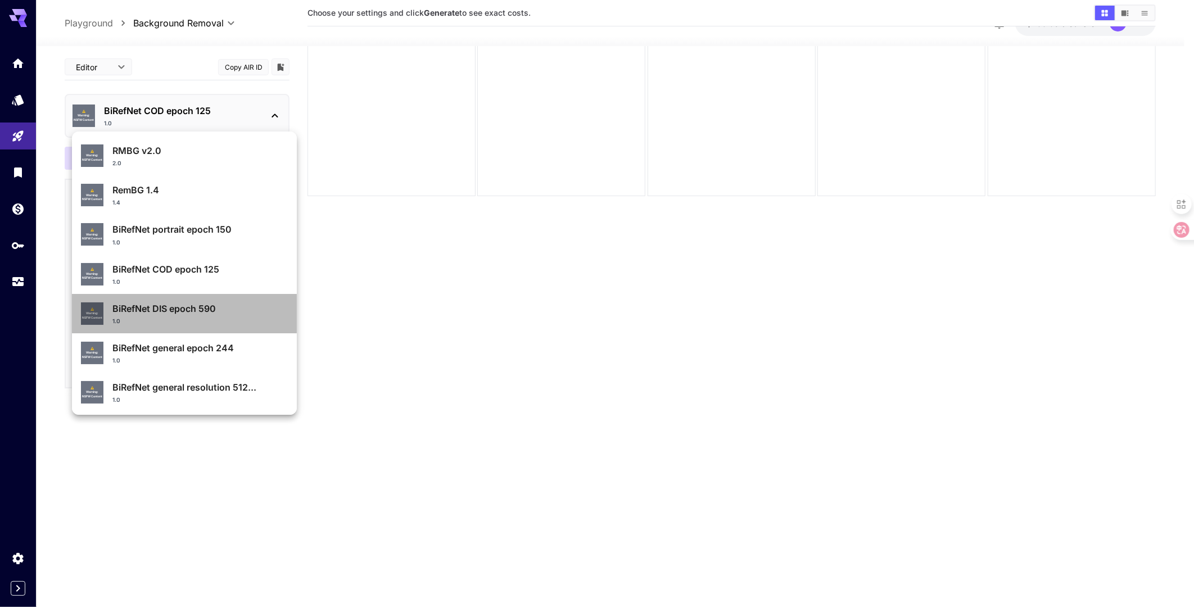
click at [194, 312] on p "BiRefNet DIS epoch 590" at bounding box center [199, 308] width 175 height 13
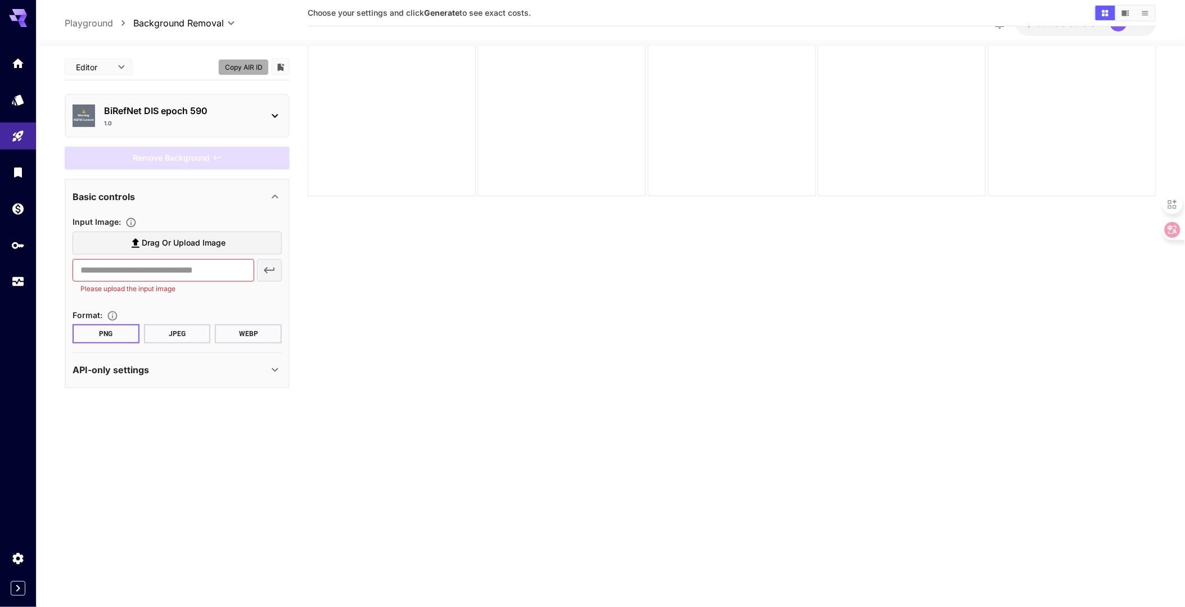
click at [246, 63] on button "Copy AIR ID" at bounding box center [243, 67] width 51 height 16
click at [204, 116] on p "BiRefNet DIS epoch 590" at bounding box center [181, 110] width 155 height 13
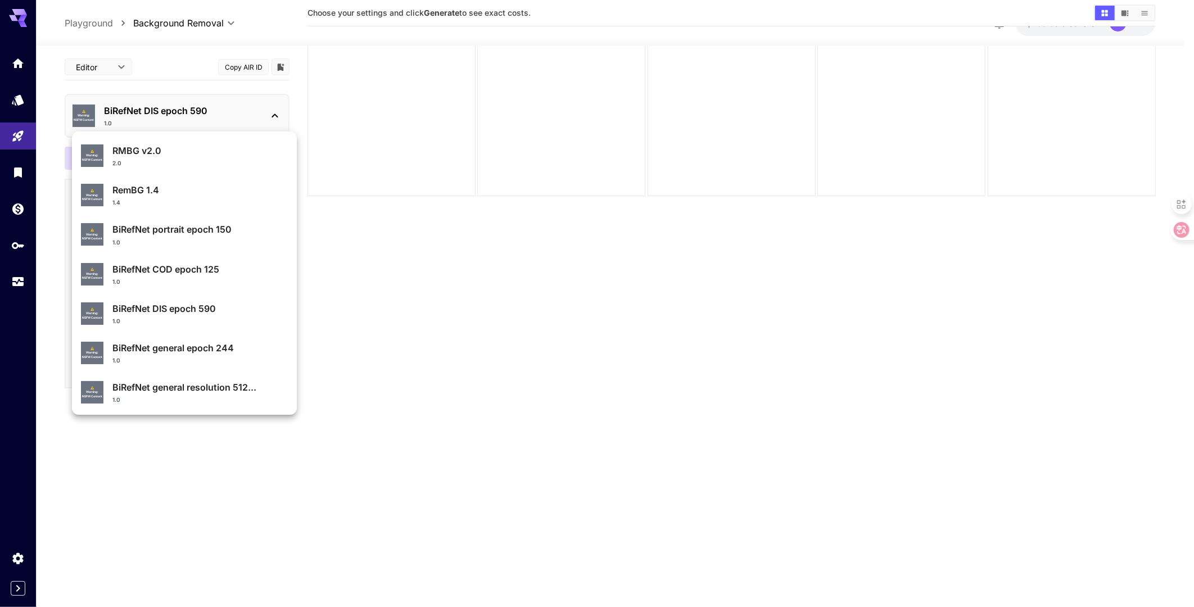
click at [240, 352] on p "BiRefNet general epoch 244" at bounding box center [199, 347] width 175 height 13
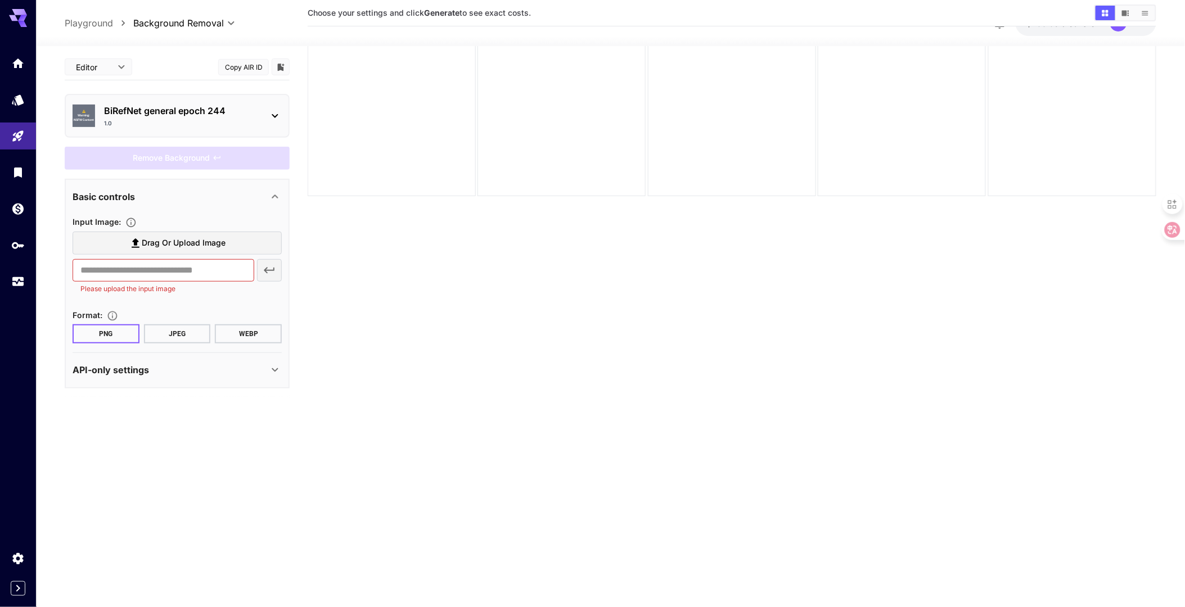
click at [243, 66] on button "Copy AIR ID" at bounding box center [243, 67] width 51 height 16
click at [195, 100] on div "⚠️ Warning: NSFW Content BiRefNet general epoch 244 1.0" at bounding box center [177, 116] width 209 height 33
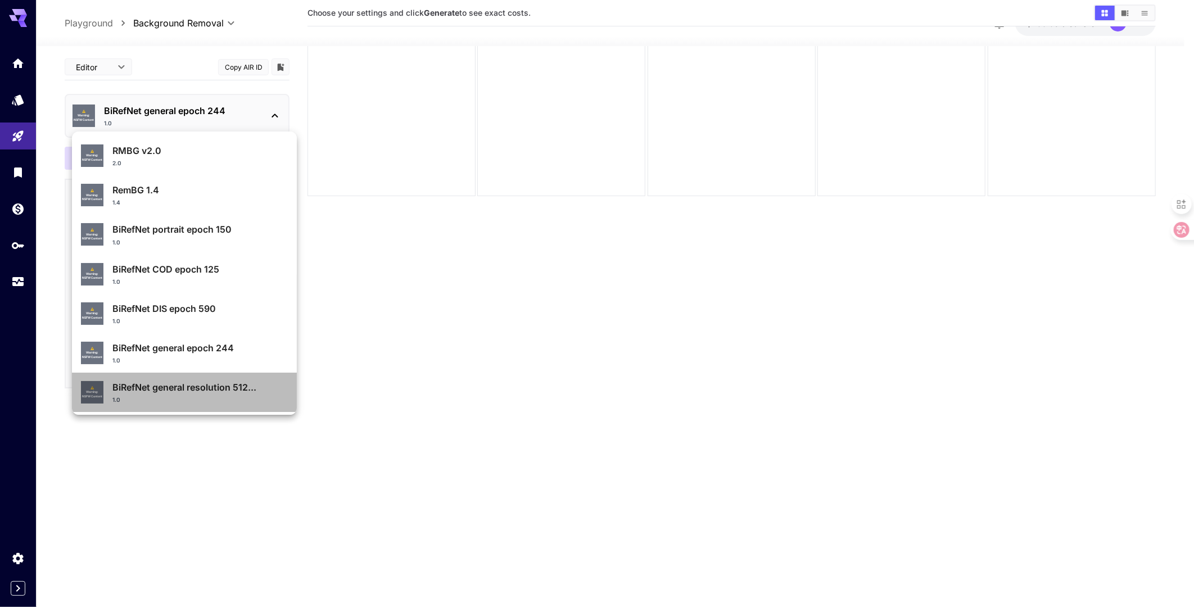
click at [205, 389] on p "BiRefNet general resolution 512..." at bounding box center [199, 387] width 175 height 13
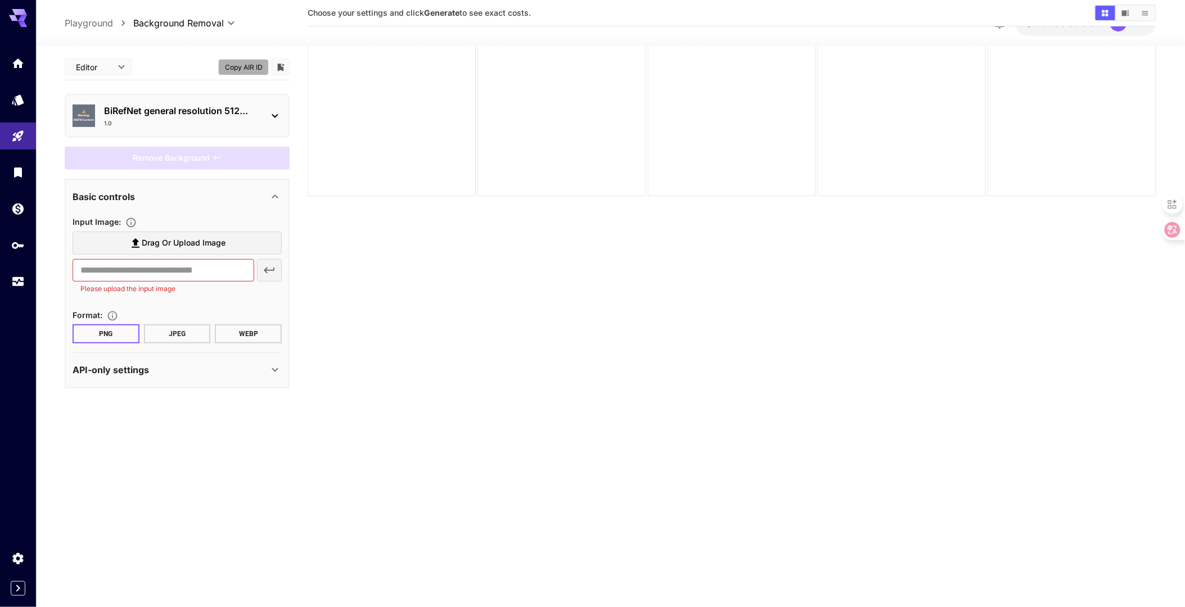
click at [233, 66] on button "Copy AIR ID" at bounding box center [243, 67] width 51 height 16
click at [204, 113] on p "BiRefNet general resolution 512..." at bounding box center [181, 110] width 155 height 13
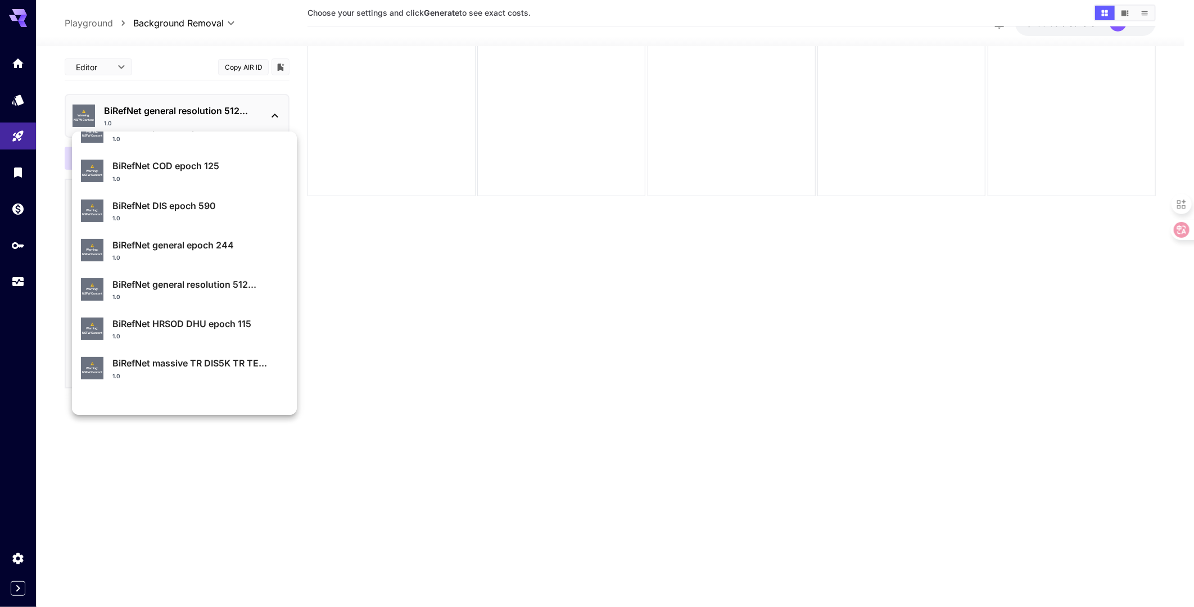
scroll to position [120, 0]
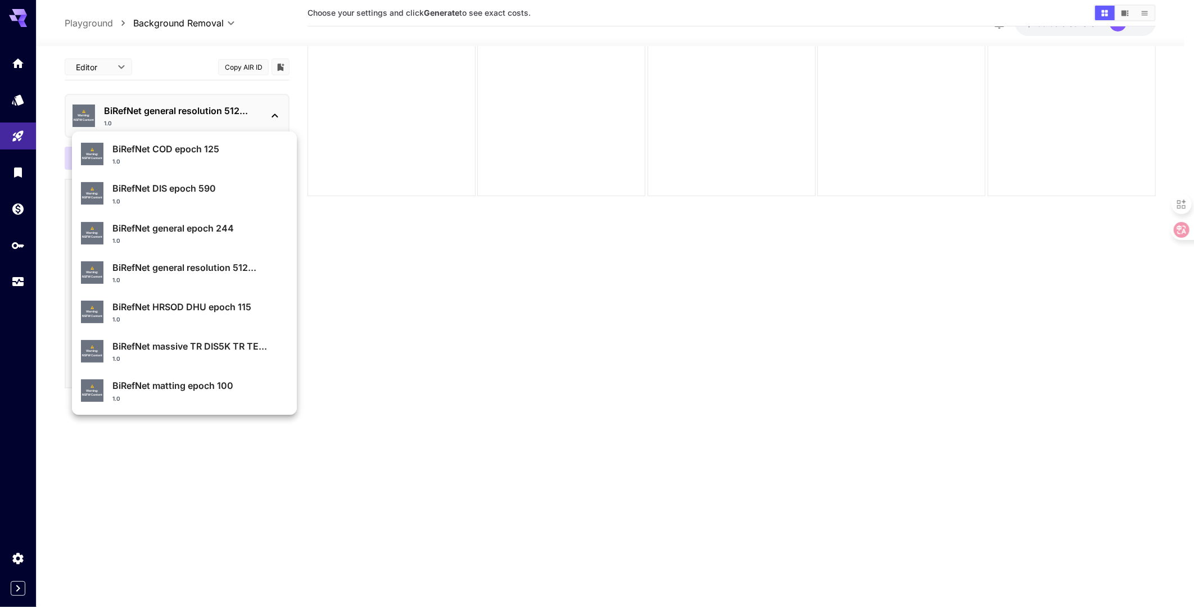
click at [238, 310] on p "BiRefNet HRSOD DHU epoch 115" at bounding box center [199, 306] width 175 height 13
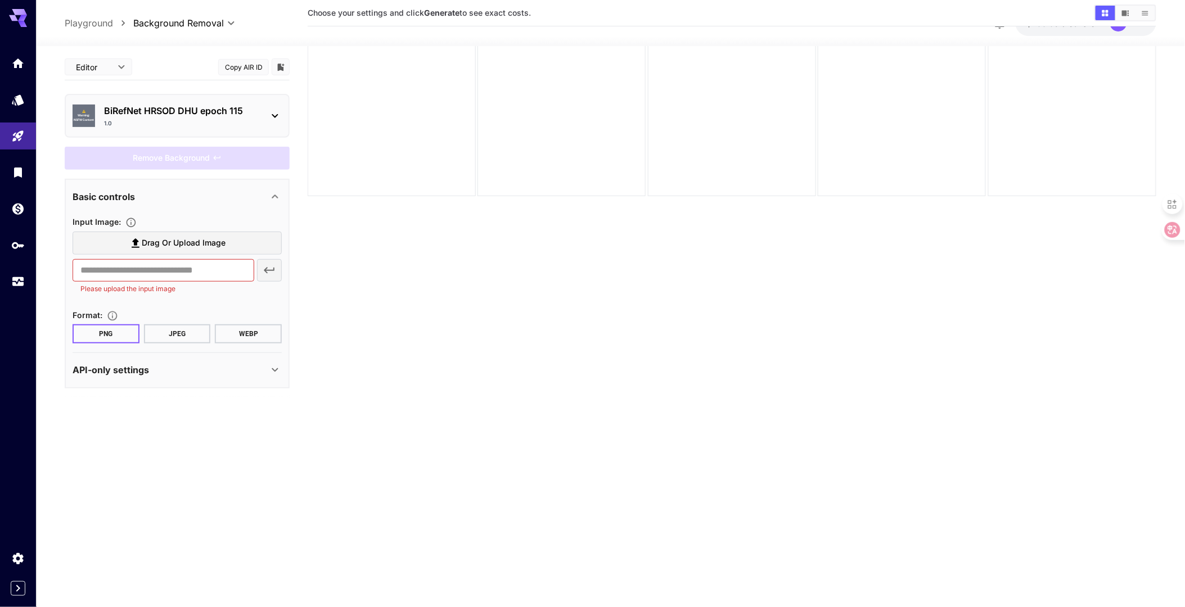
click at [254, 65] on button "Copy AIR ID" at bounding box center [243, 67] width 51 height 16
click at [132, 113] on p "BiRefNet HRSOD DHU epoch 115" at bounding box center [181, 110] width 155 height 13
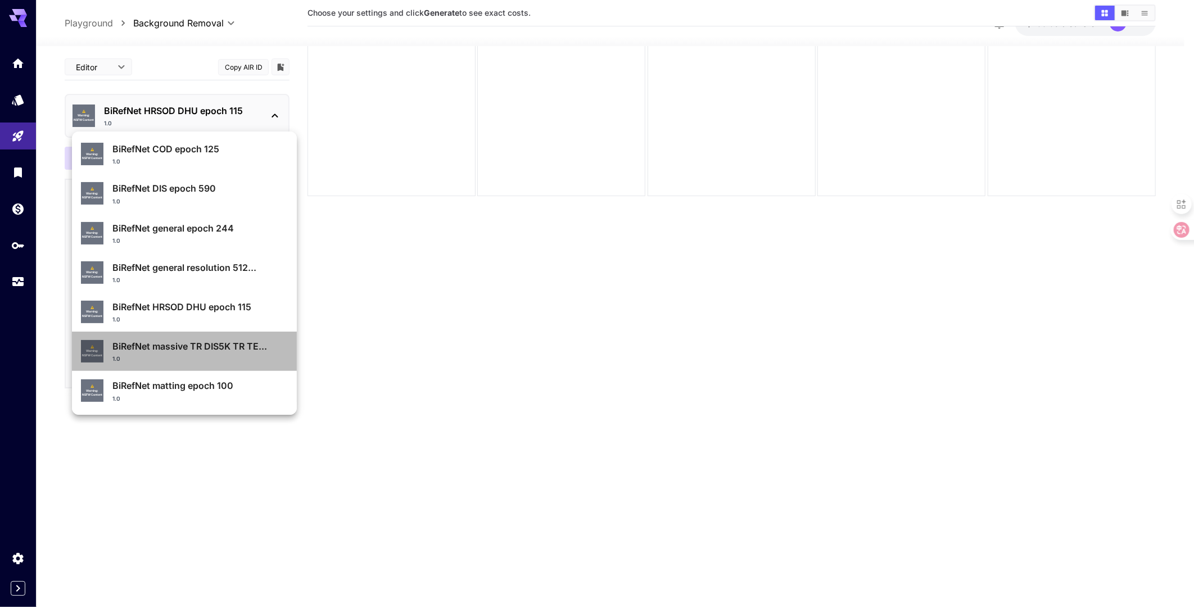
click at [208, 345] on p "BiRefNet massive TR DIS5K TR TE..." at bounding box center [199, 346] width 175 height 13
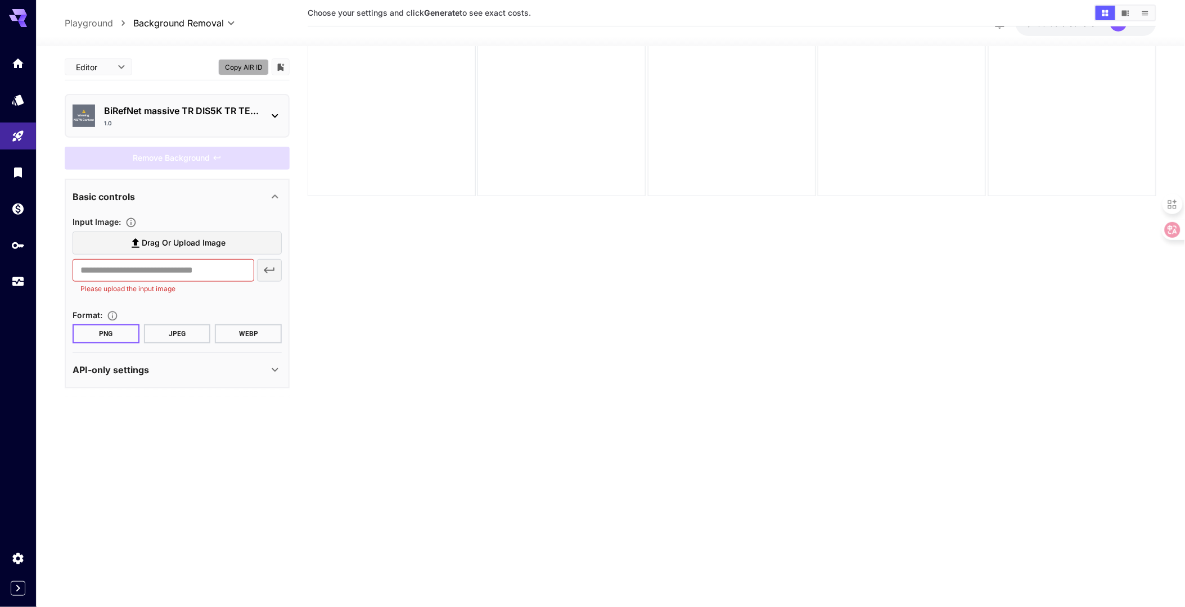
click at [242, 62] on button "Copy AIR ID" at bounding box center [243, 67] width 51 height 16
click at [181, 123] on div "1.0" at bounding box center [181, 123] width 155 height 8
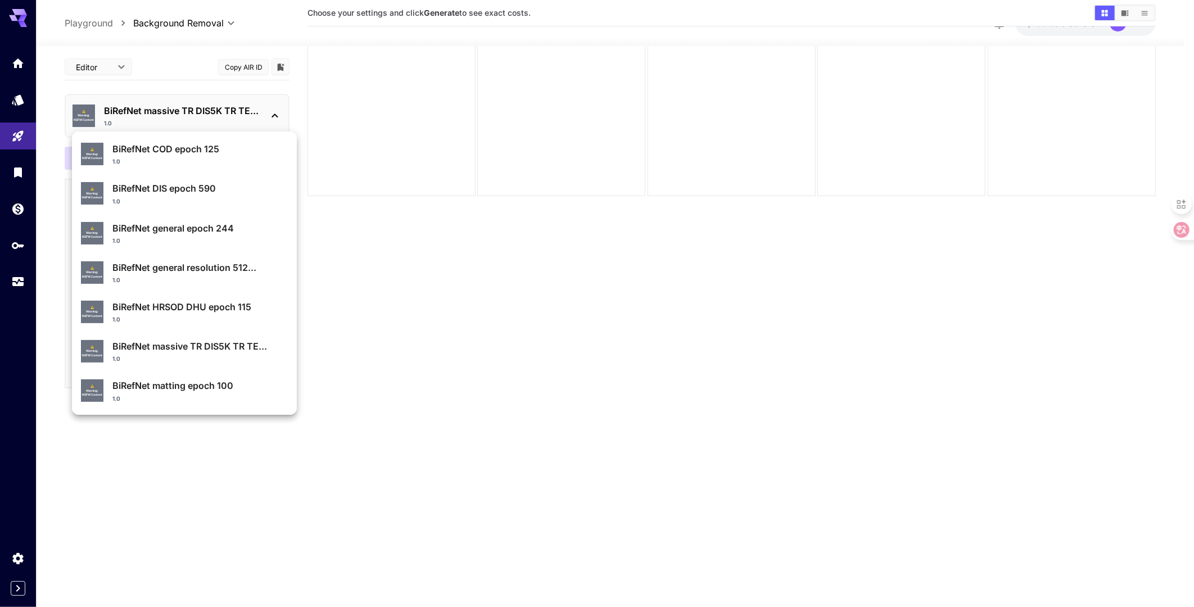
click at [224, 380] on p "BiRefNet matting epoch 100" at bounding box center [199, 385] width 175 height 13
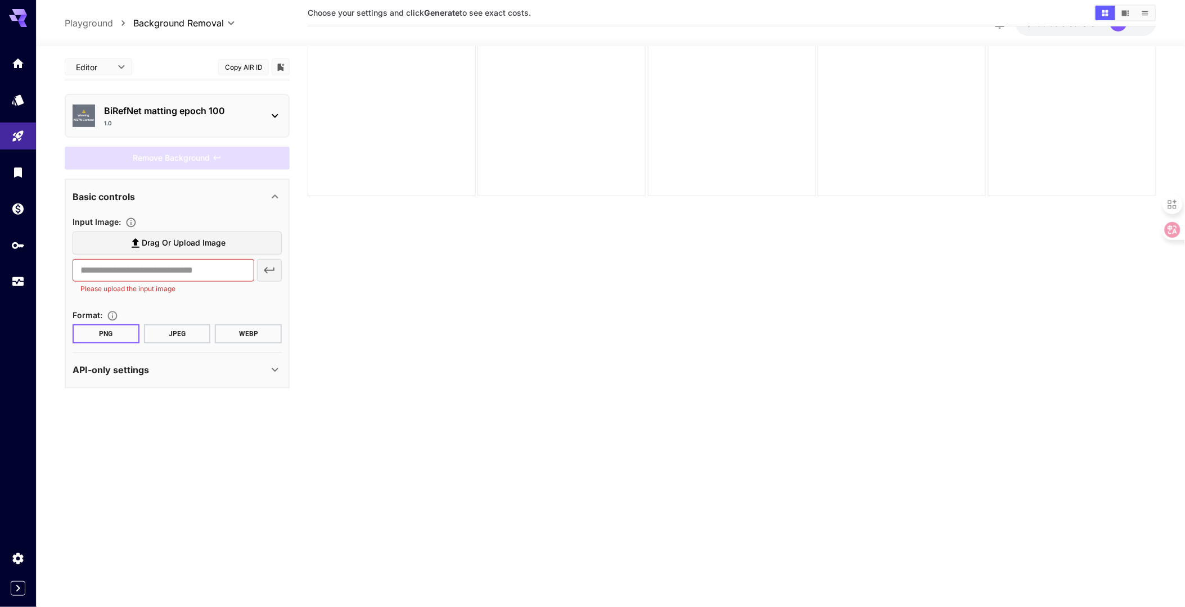
click at [155, 116] on p "BiRefNet matting epoch 100" at bounding box center [181, 110] width 155 height 13
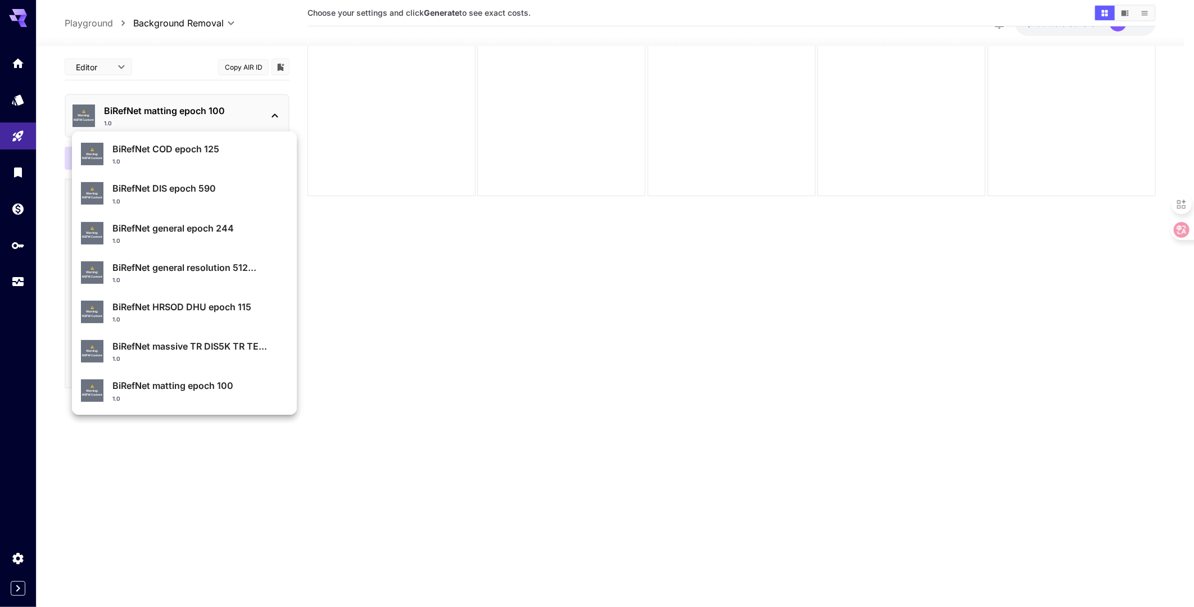
click at [490, 502] on div at bounding box center [597, 303] width 1194 height 607
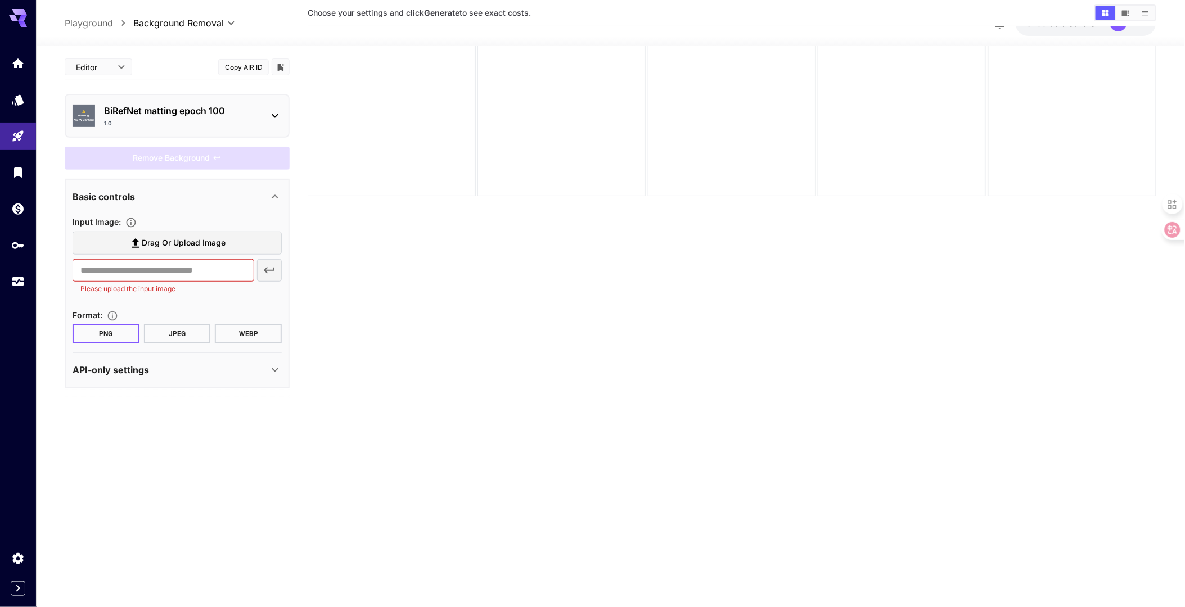
click at [476, 475] on section "Choose your settings and click Generate to see exact costs." at bounding box center [732, 296] width 849 height 607
click at [156, 112] on p "RMBG v2.0" at bounding box center [181, 110] width 155 height 13
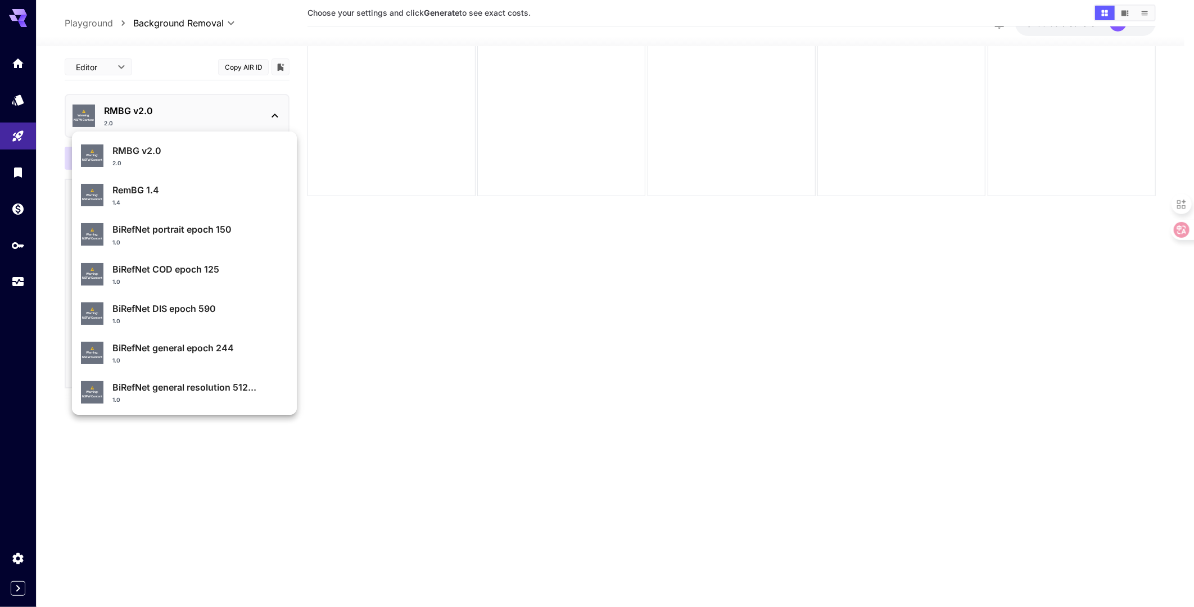
click at [156, 112] on div at bounding box center [597, 303] width 1194 height 607
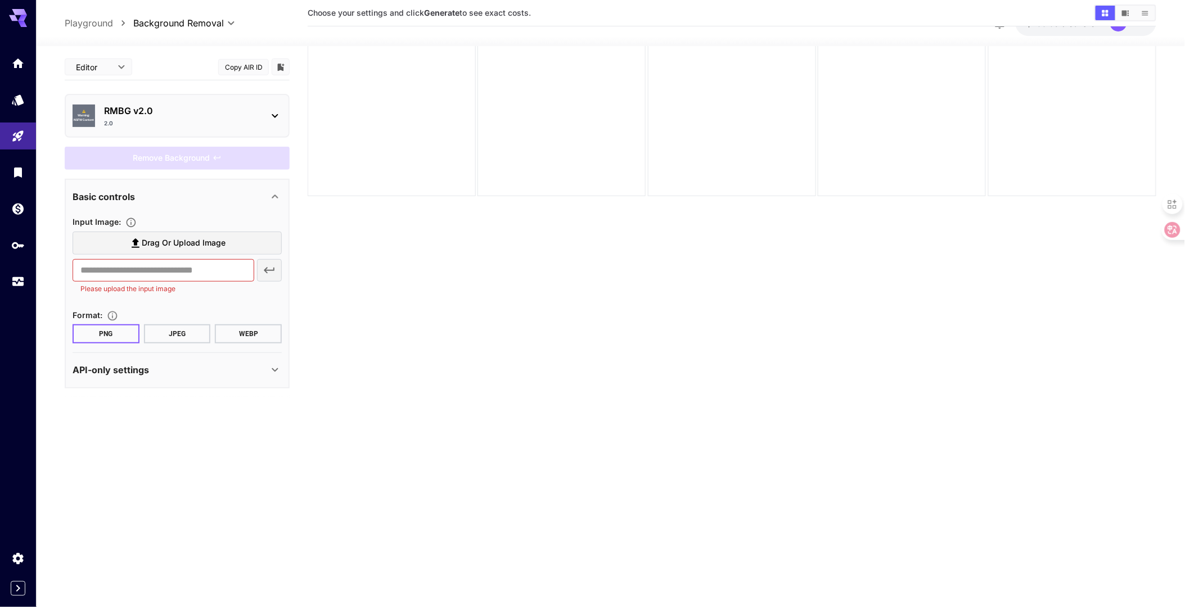
click at [743, 429] on section "Choose your settings and click Generate to see exact costs." at bounding box center [732, 296] width 849 height 607
